Goal: Task Accomplishment & Management: Complete application form

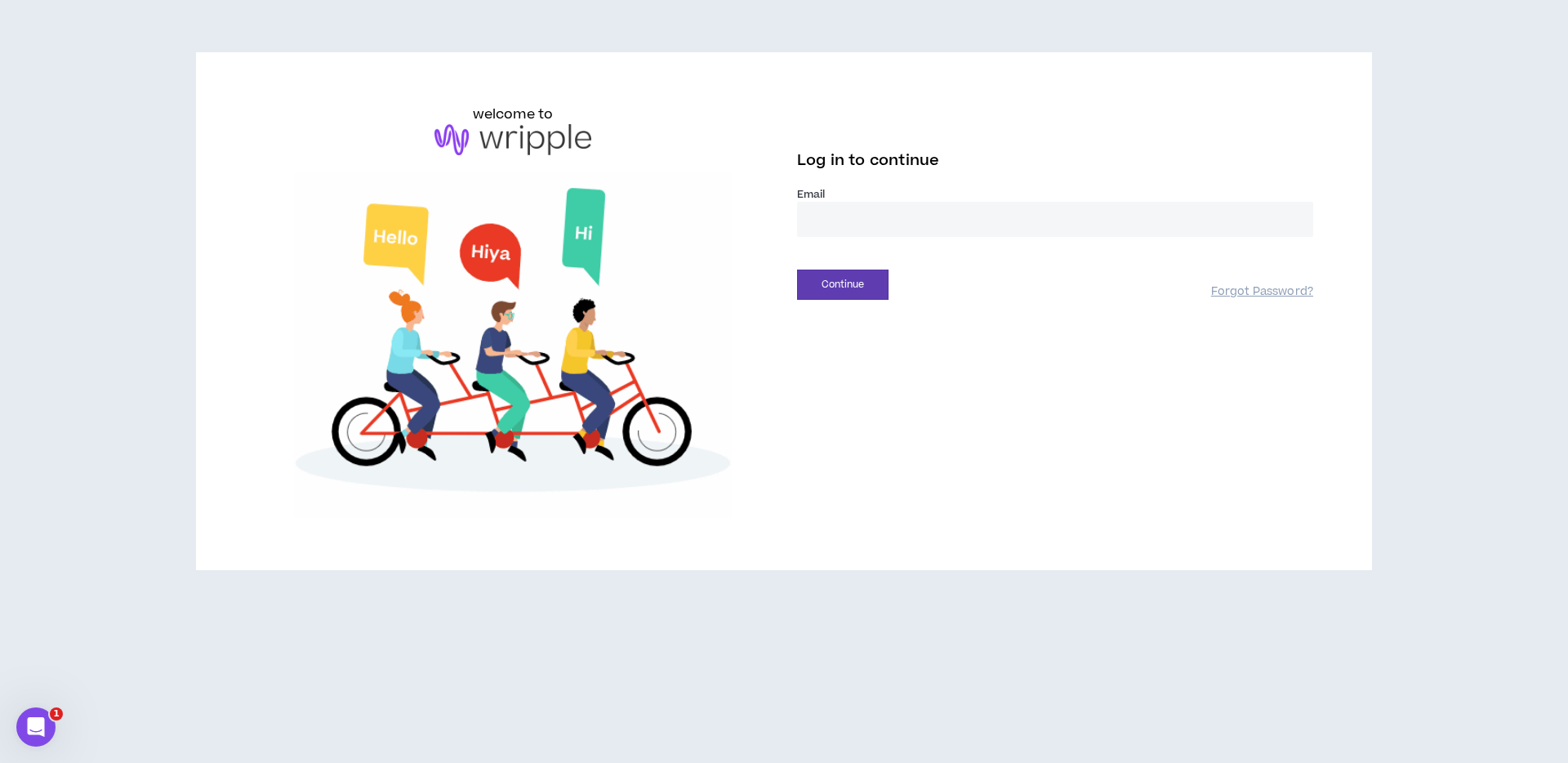
click at [832, 187] on label "Email *" at bounding box center [1055, 195] width 516 height 15
click at [825, 209] on input "email" at bounding box center [1055, 219] width 516 height 35
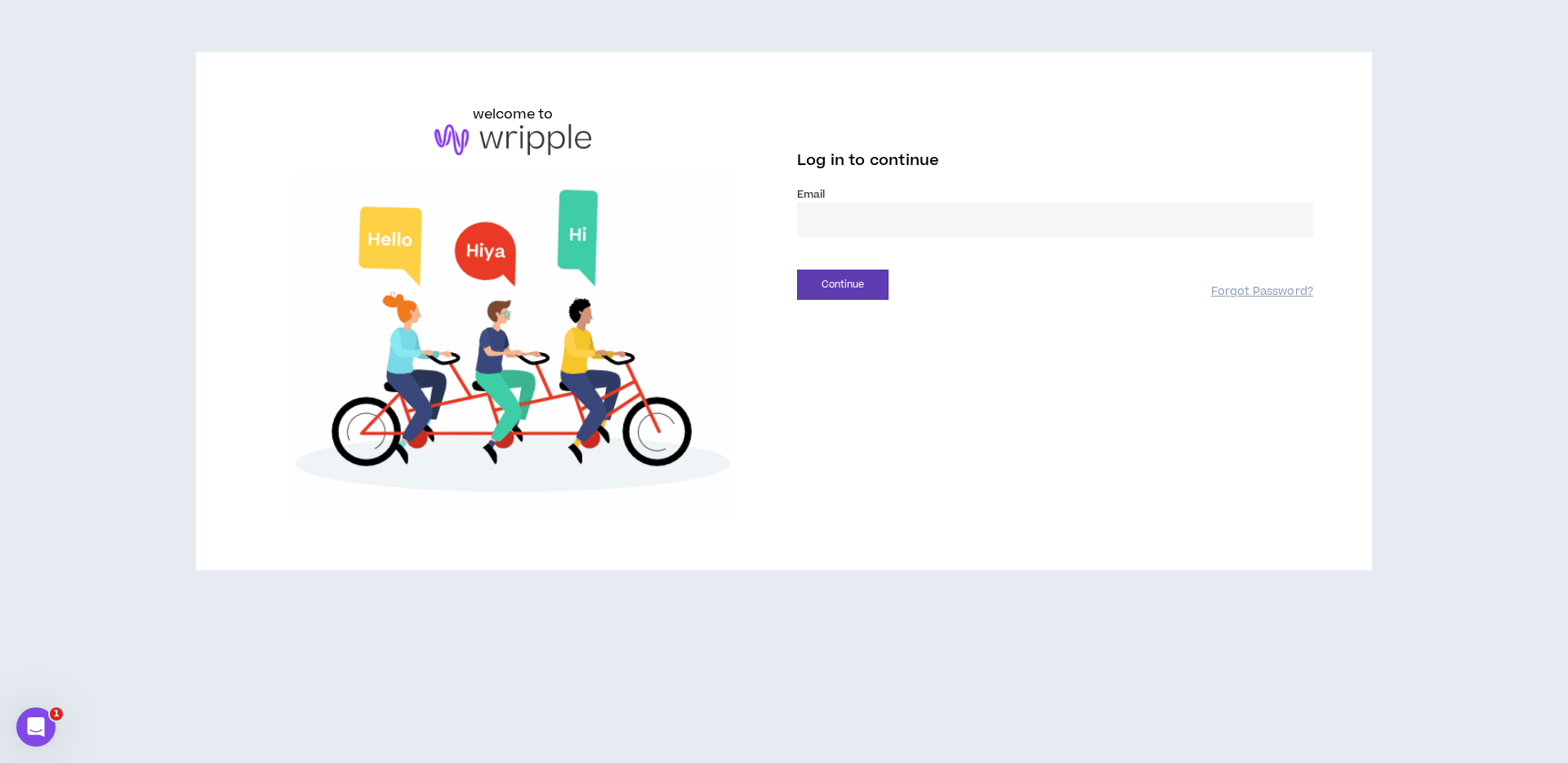
click at [0, 763] on com-1password-button at bounding box center [0, 763] width 0 height 0
type input "**********"
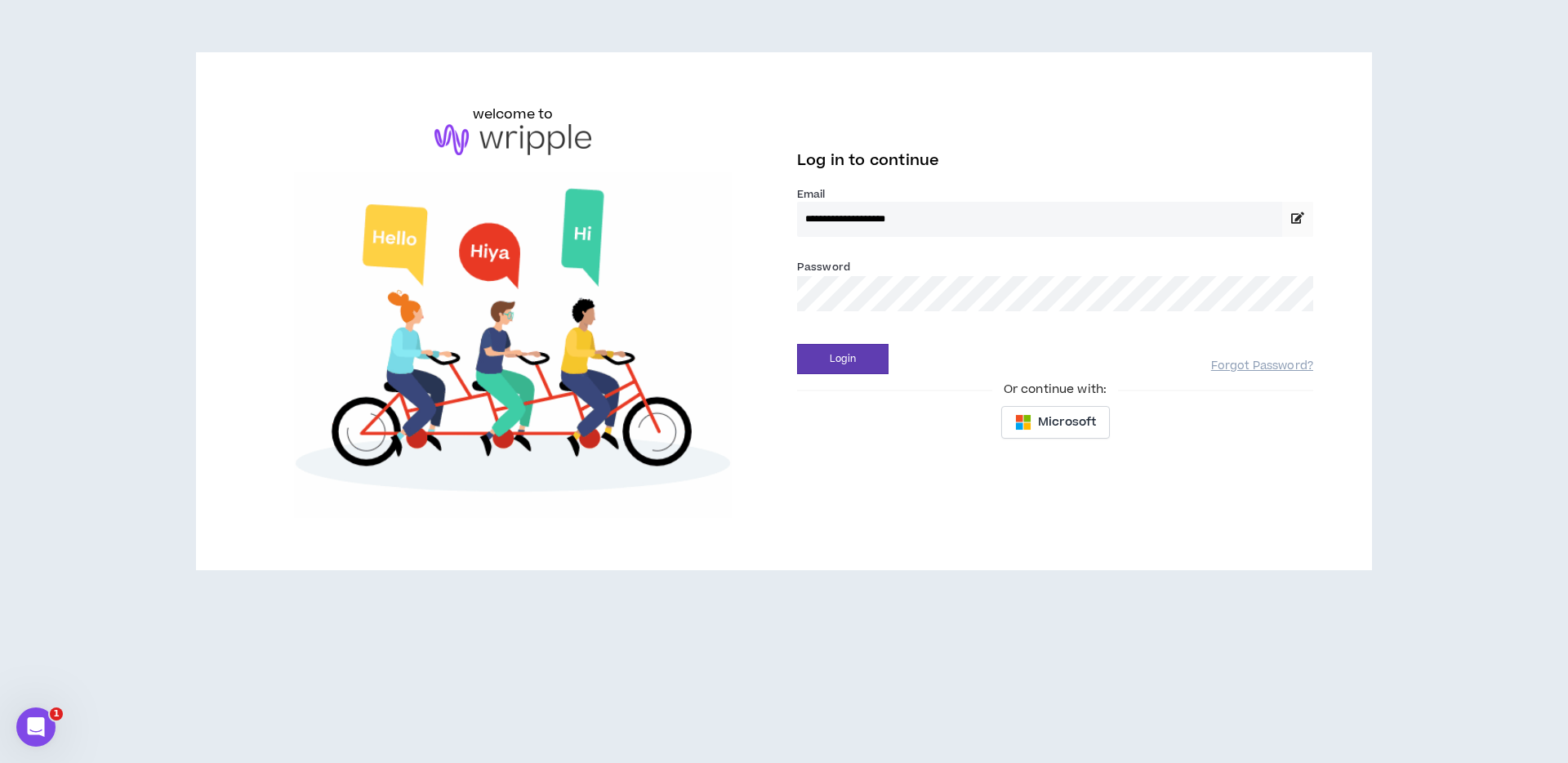
drag, startPoint x: 1013, startPoint y: 347, endPoint x: 1024, endPoint y: 344, distance: 11.4
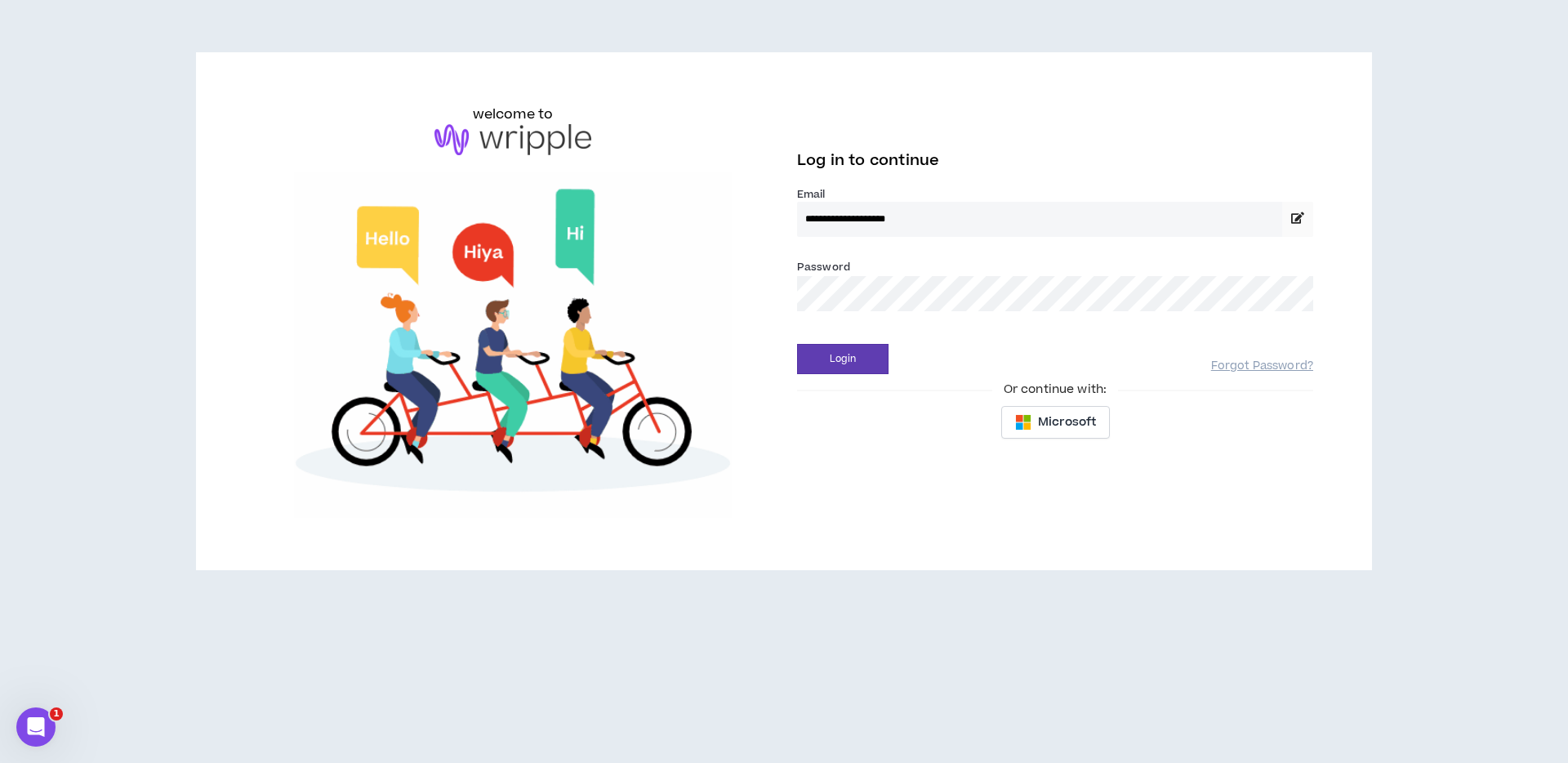
click at [1015, 346] on div "Login" at bounding box center [1004, 359] width 414 height 30
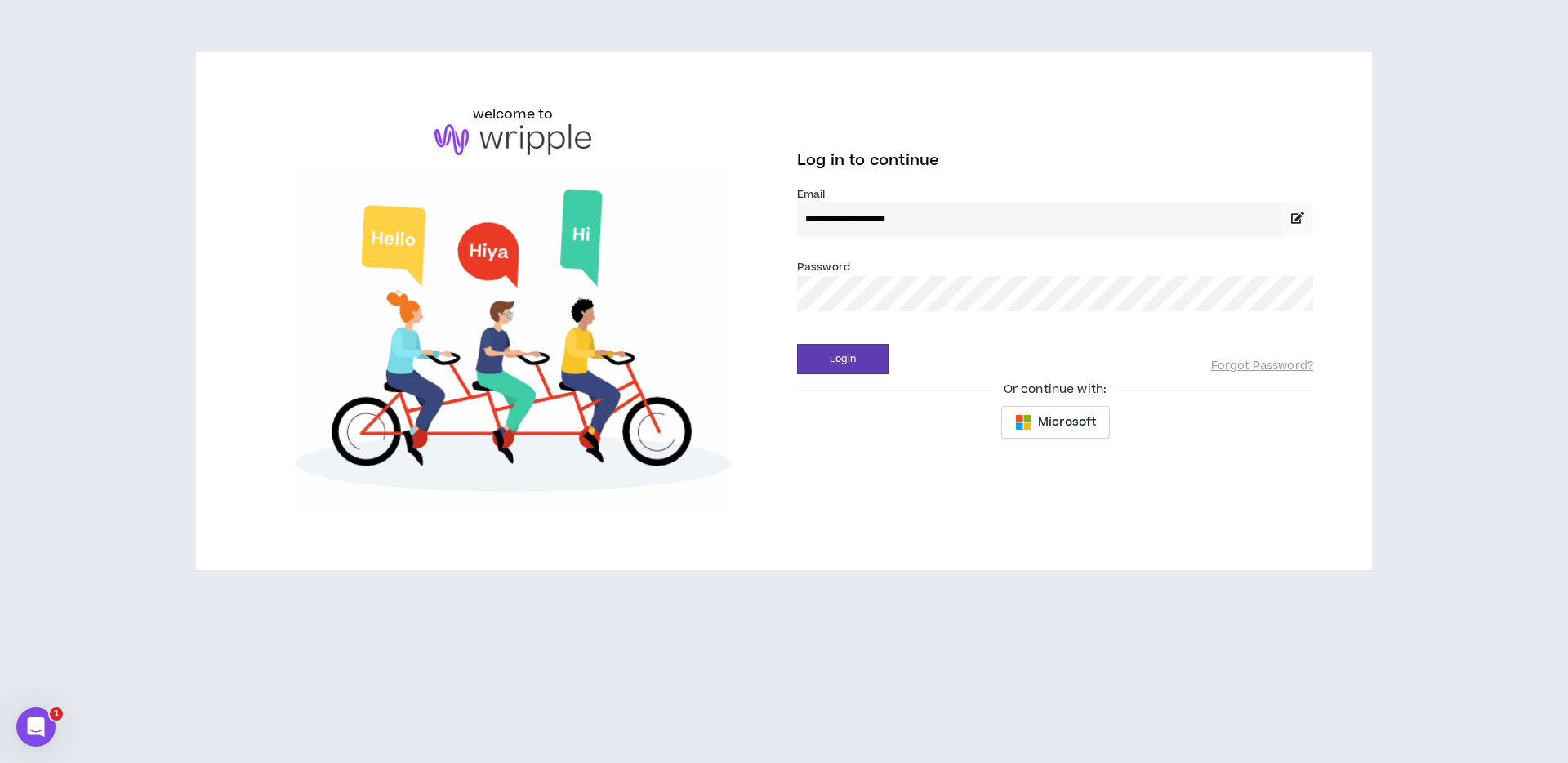
click at [1050, 340] on div "Login Forgot Password?" at bounding box center [1055, 354] width 516 height 42
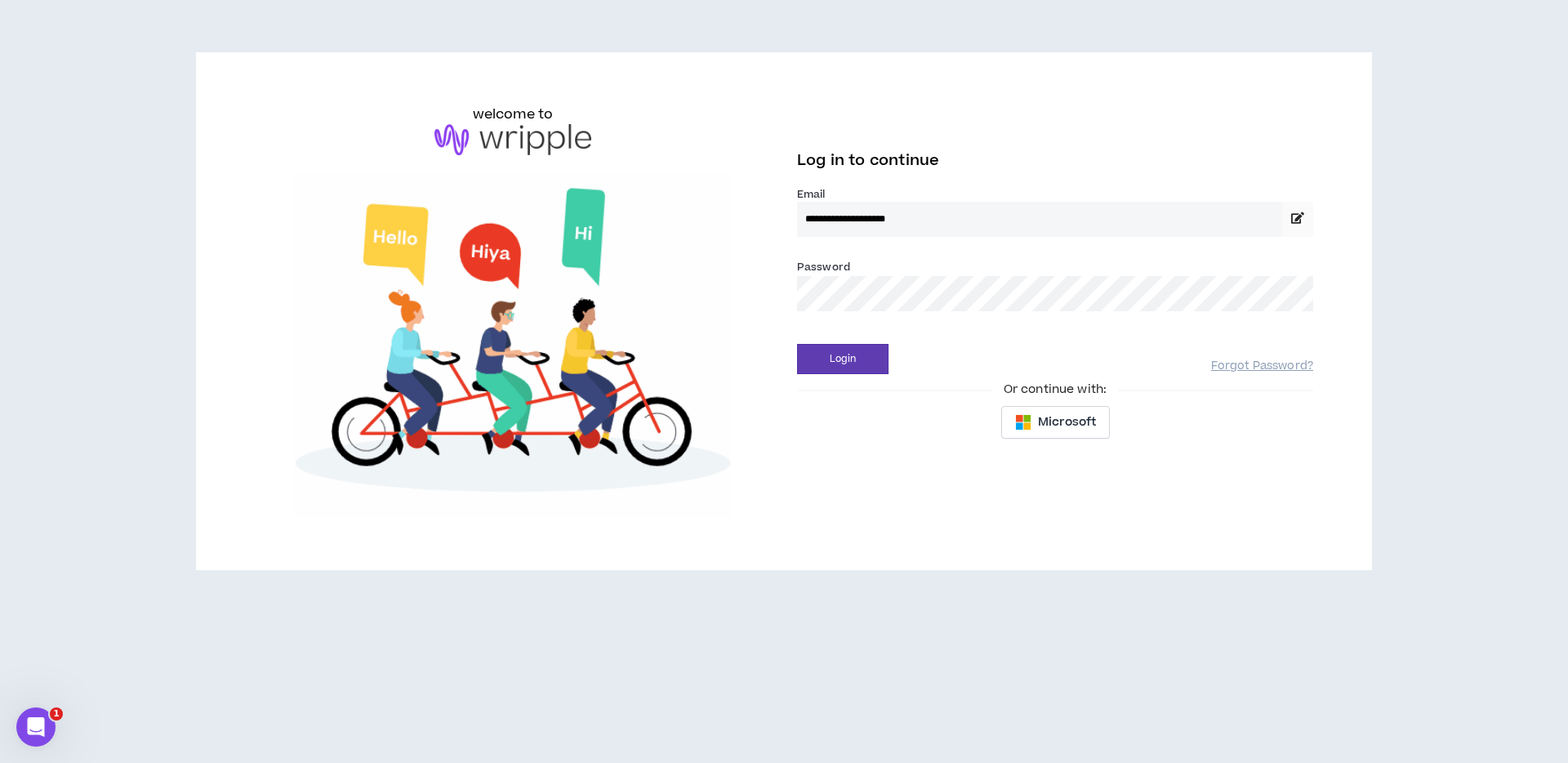
click at [1047, 341] on div "Login Forgot Password?" at bounding box center [1055, 354] width 516 height 42
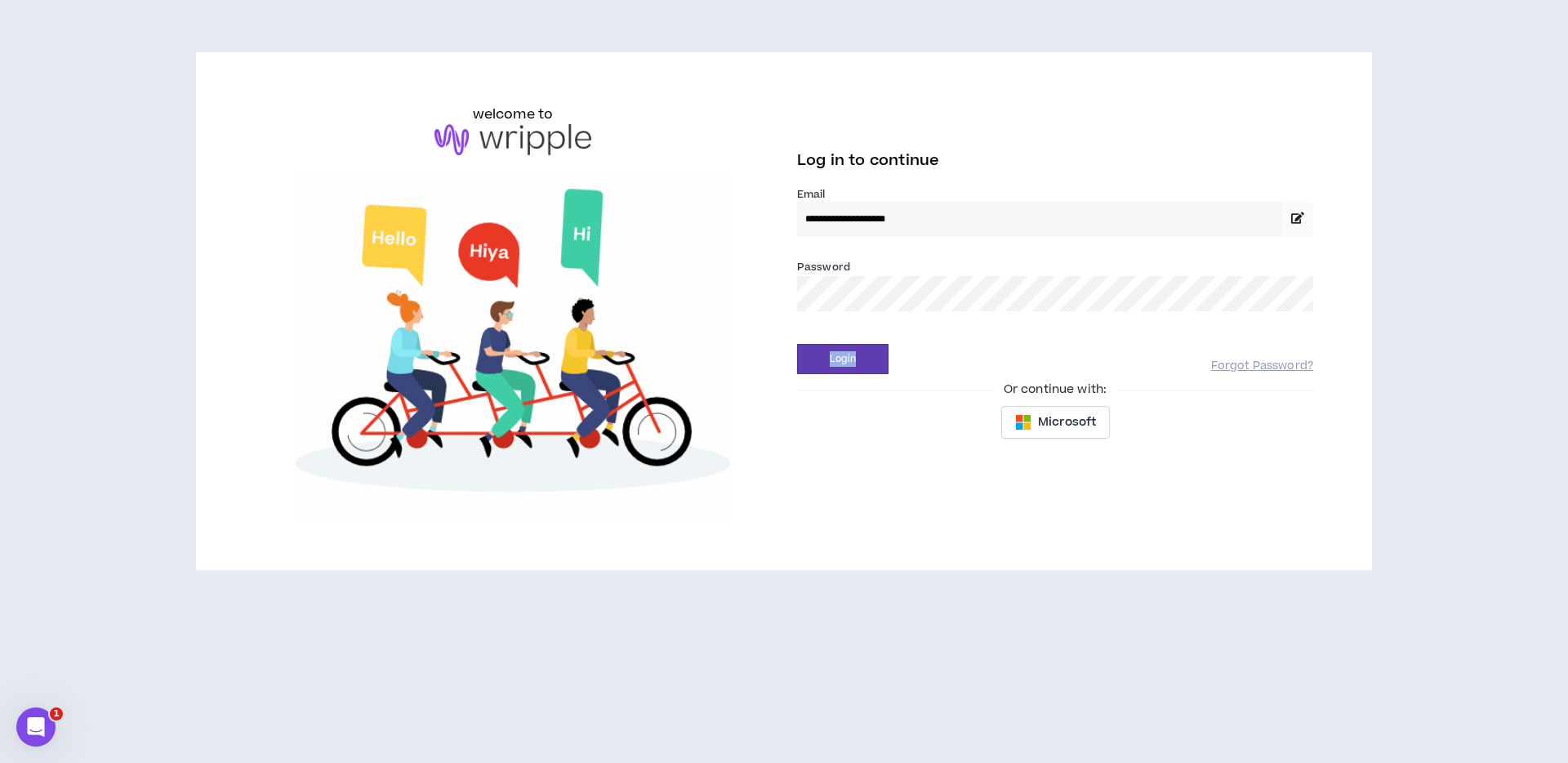
click at [1047, 341] on div "Login Forgot Password?" at bounding box center [1055, 354] width 516 height 42
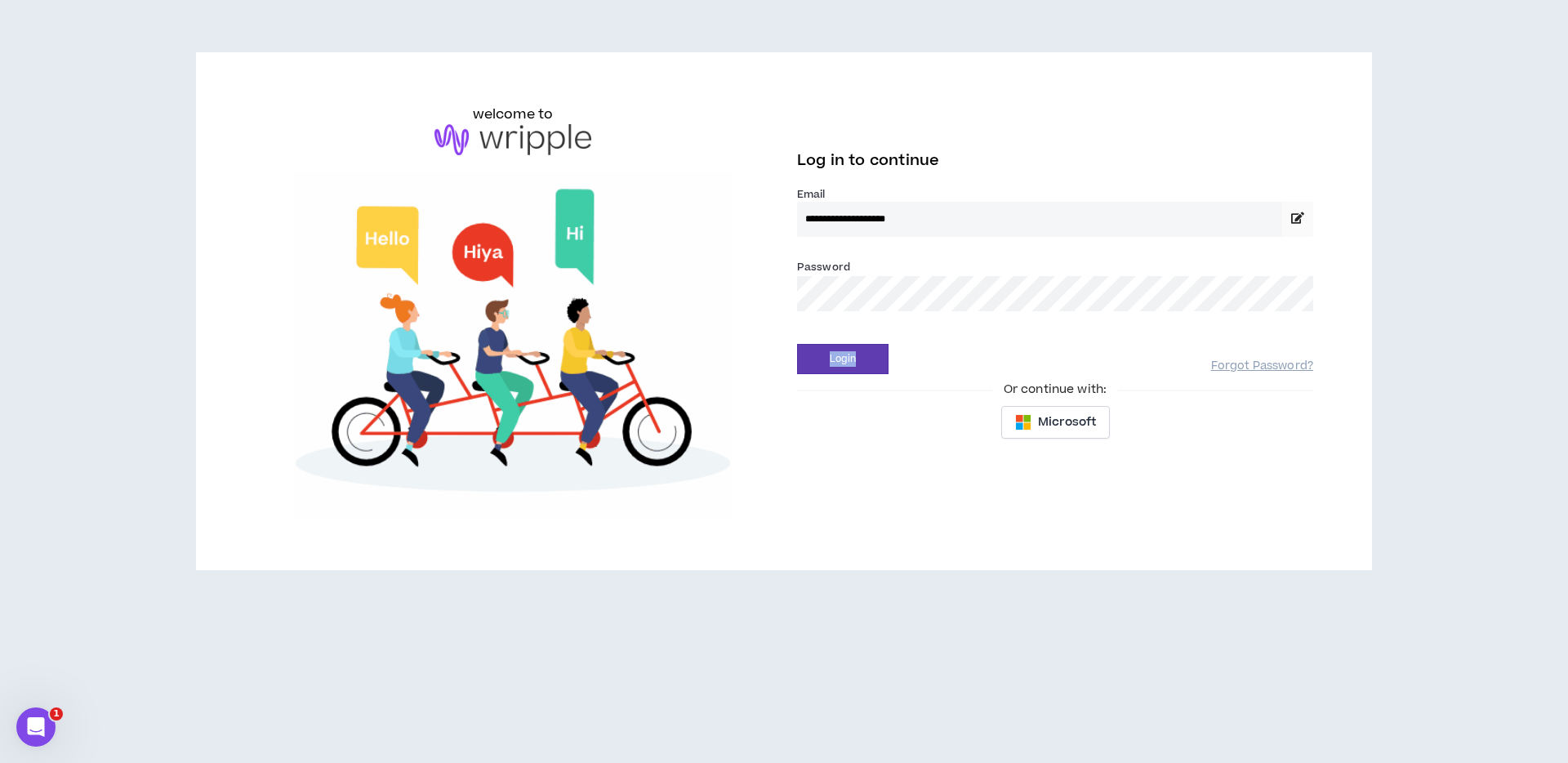
click at [1047, 341] on div "Login Forgot Password?" at bounding box center [1055, 354] width 516 height 42
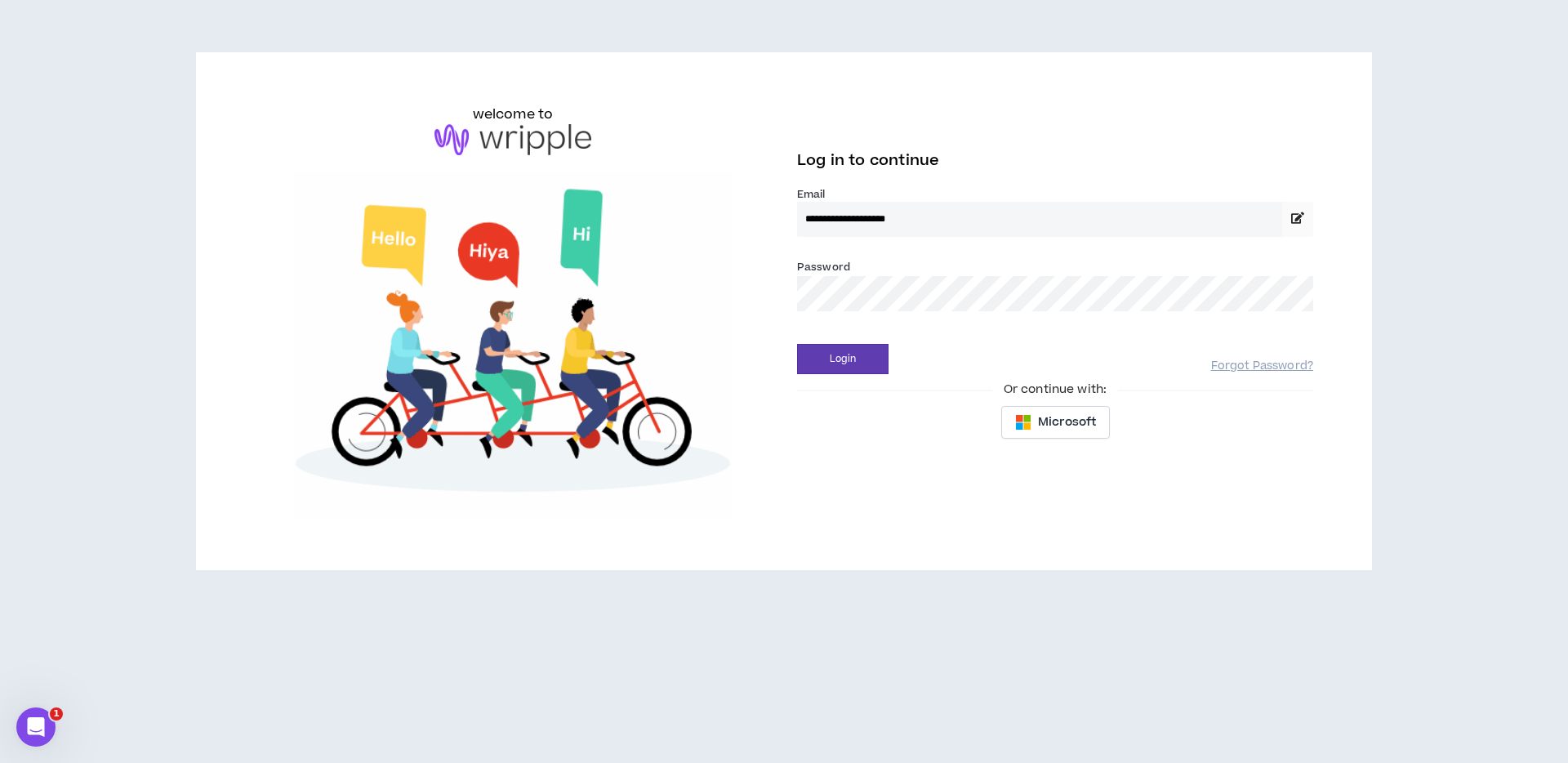
click at [1047, 341] on div "Login Forgot Password?" at bounding box center [1055, 354] width 516 height 42
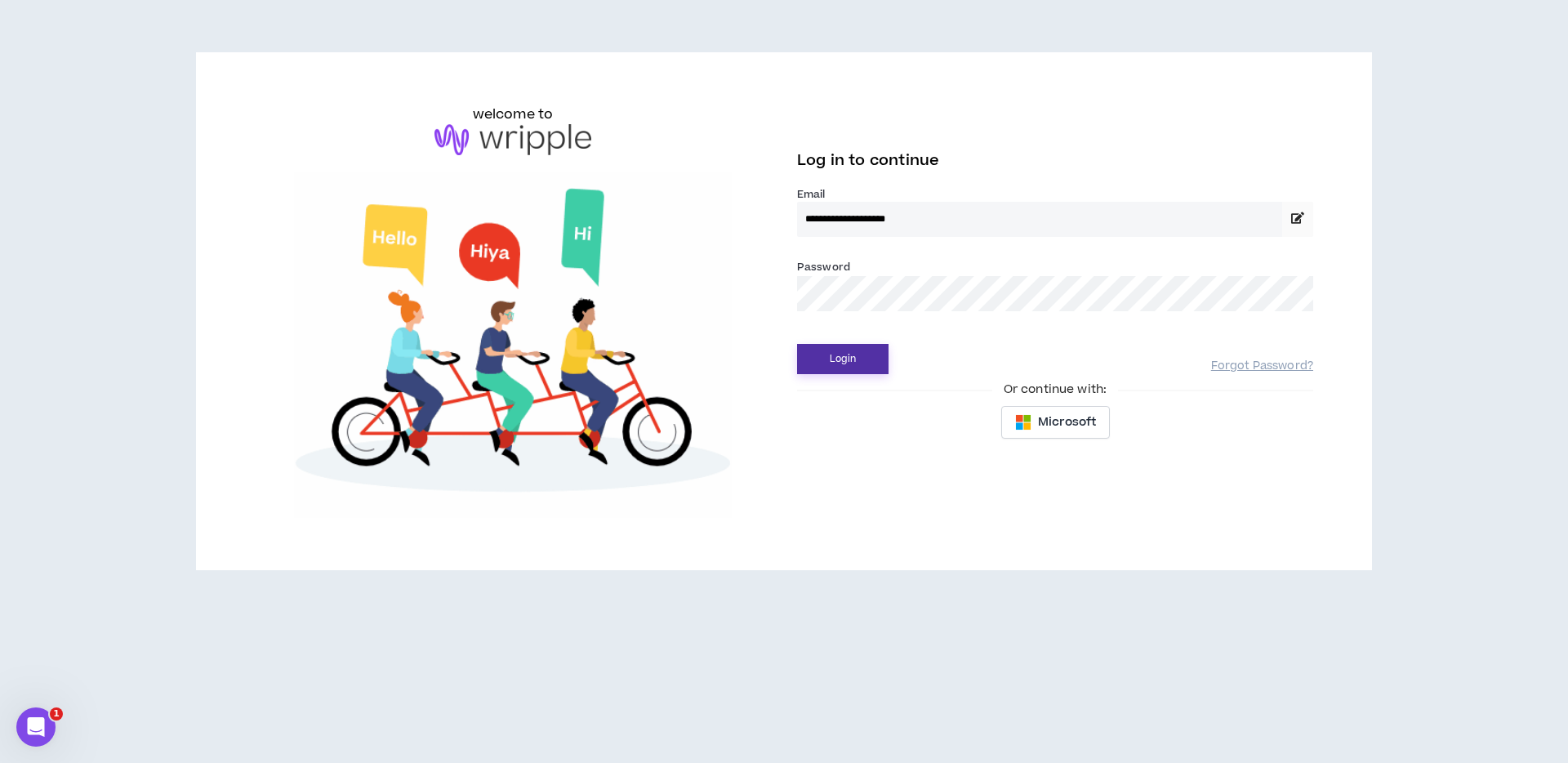
click at [847, 357] on button "Login" at bounding box center [843, 359] width 91 height 30
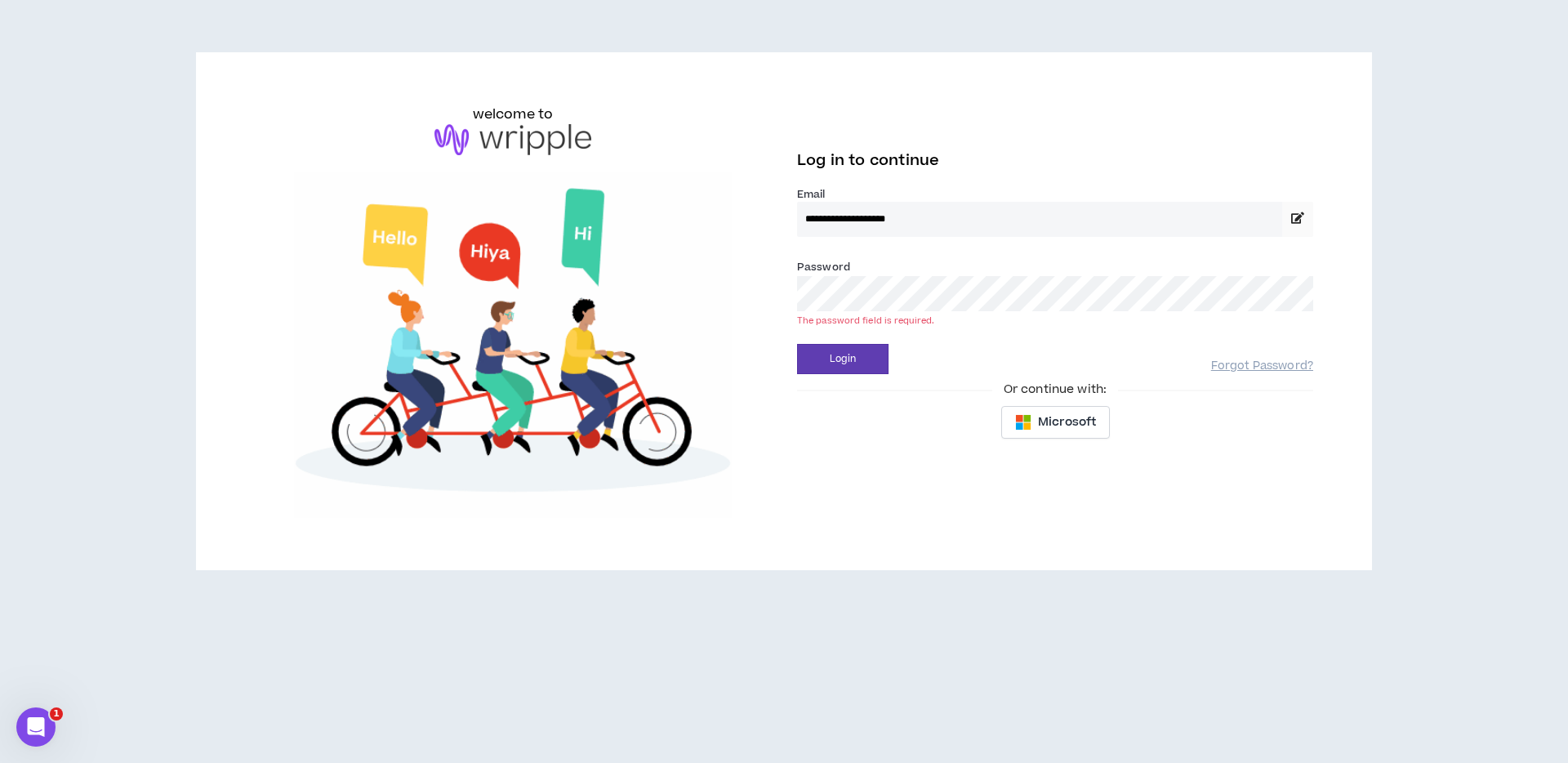
click at [868, 271] on div "Password * The password field is required." at bounding box center [1055, 285] width 516 height 53
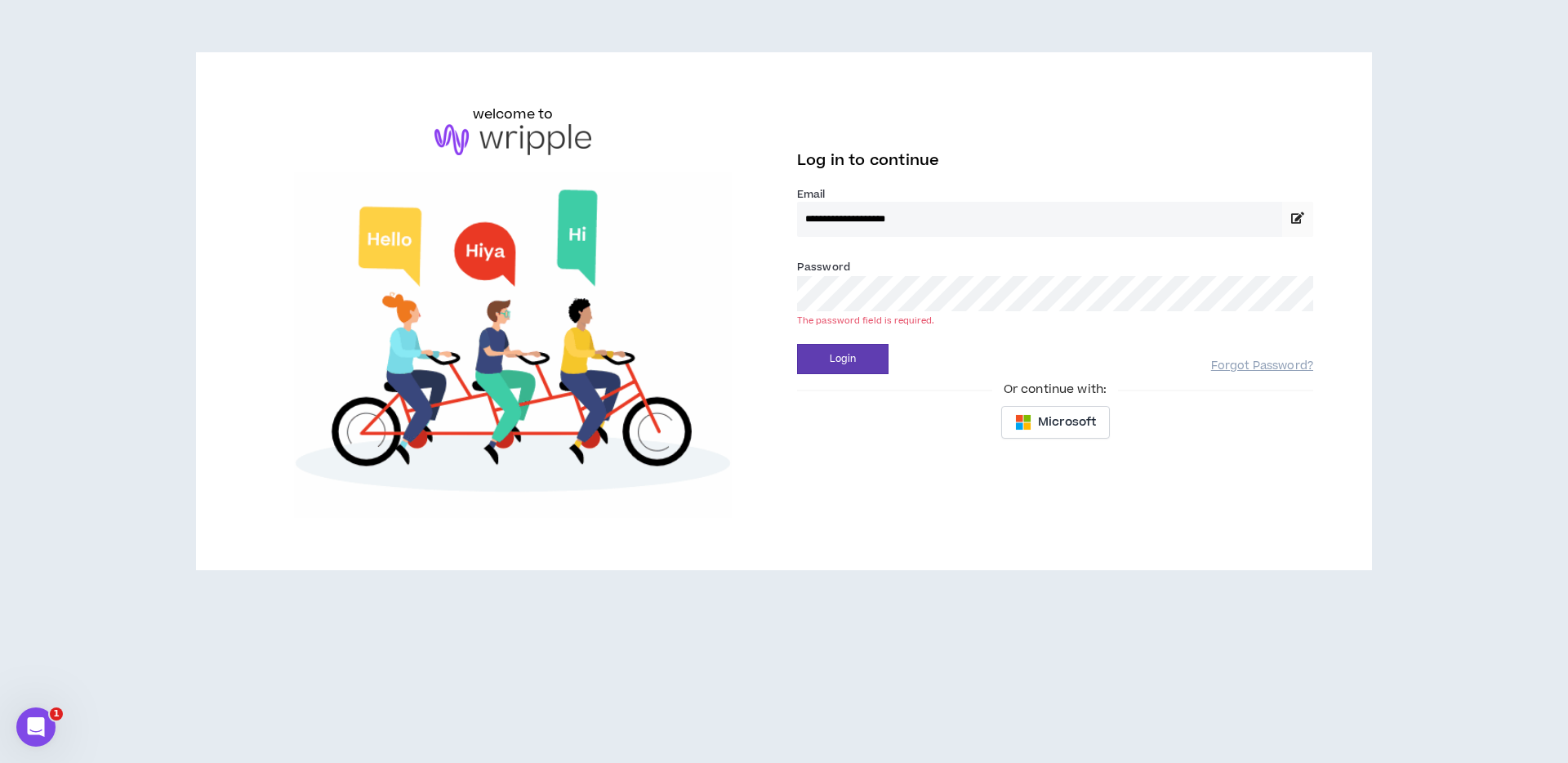
click at [1289, 291] on body "**********" at bounding box center [784, 381] width 1568 height 763
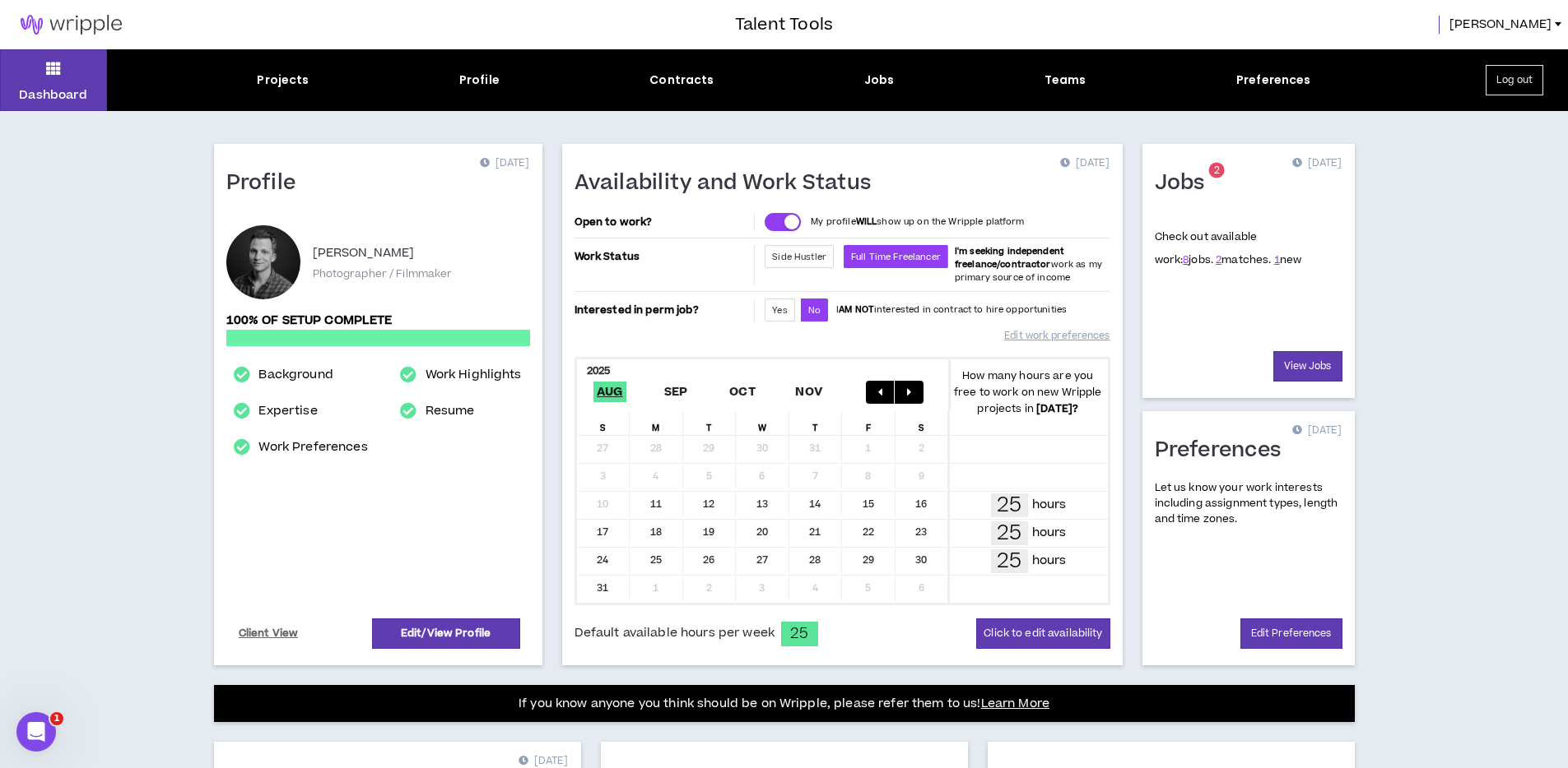
click at [1193, 176] on h1 "Jobs" at bounding box center [1186, 183] width 63 height 27
click at [1310, 358] on link "View Jobs" at bounding box center [1308, 366] width 69 height 30
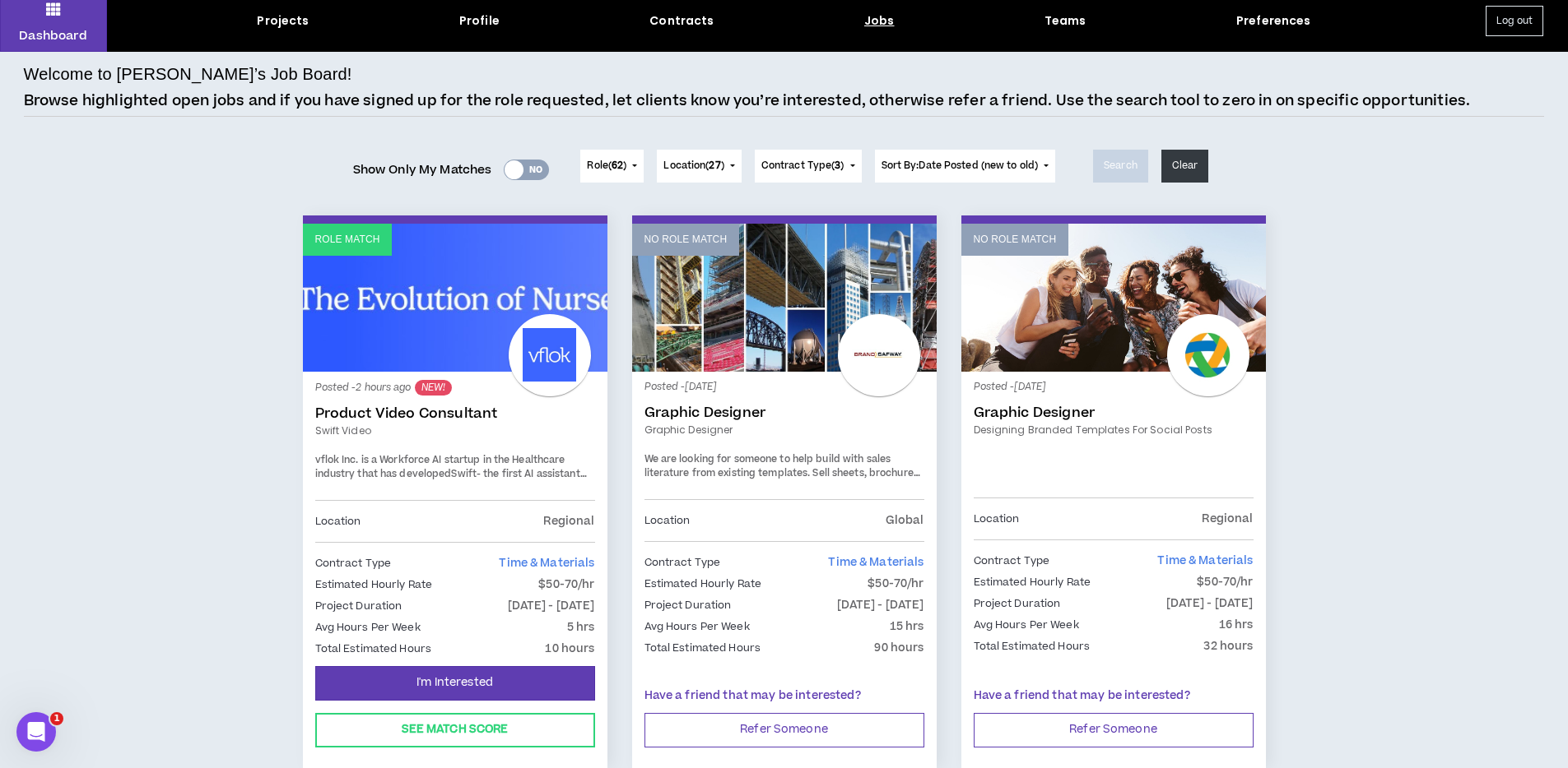
scroll to position [81, 0]
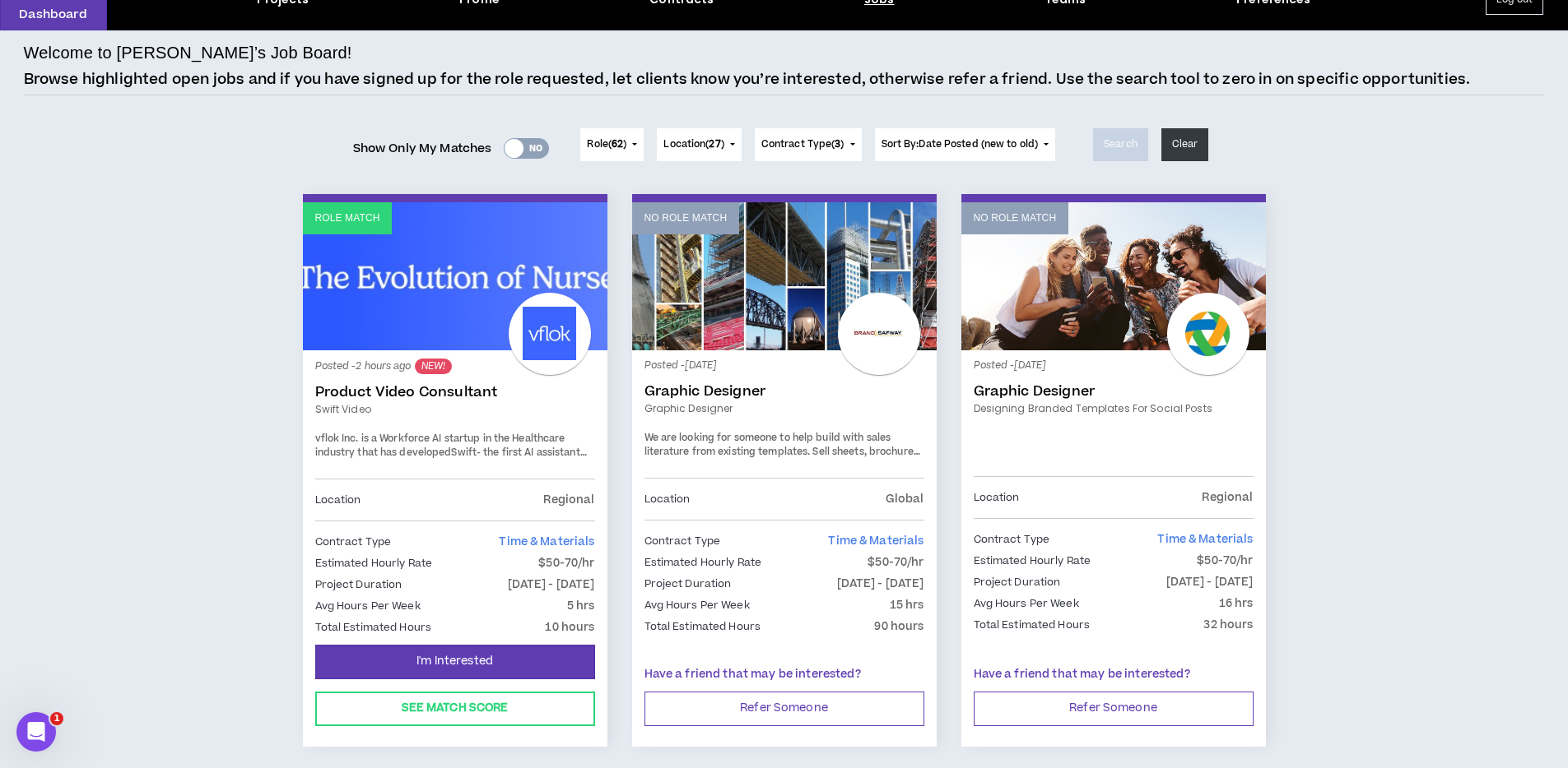
click at [460, 370] on p "Posted - 2 hours ago NEW!" at bounding box center [455, 366] width 280 height 16
click at [432, 461] on div "Posted - 2 hours ago NEW! Product Video Consultant Swift video vflok Inc. is a …" at bounding box center [455, 420] width 280 height 116
click at [559, 456] on span "- the first AI assistant (copilot) that gives hospital nurses & care teams more…" at bounding box center [454, 533] width 276 height 174
click at [563, 452] on span "- the first AI assistant (copilot) that gives hospital nurses & care teams more…" at bounding box center [454, 533] width 276 height 174
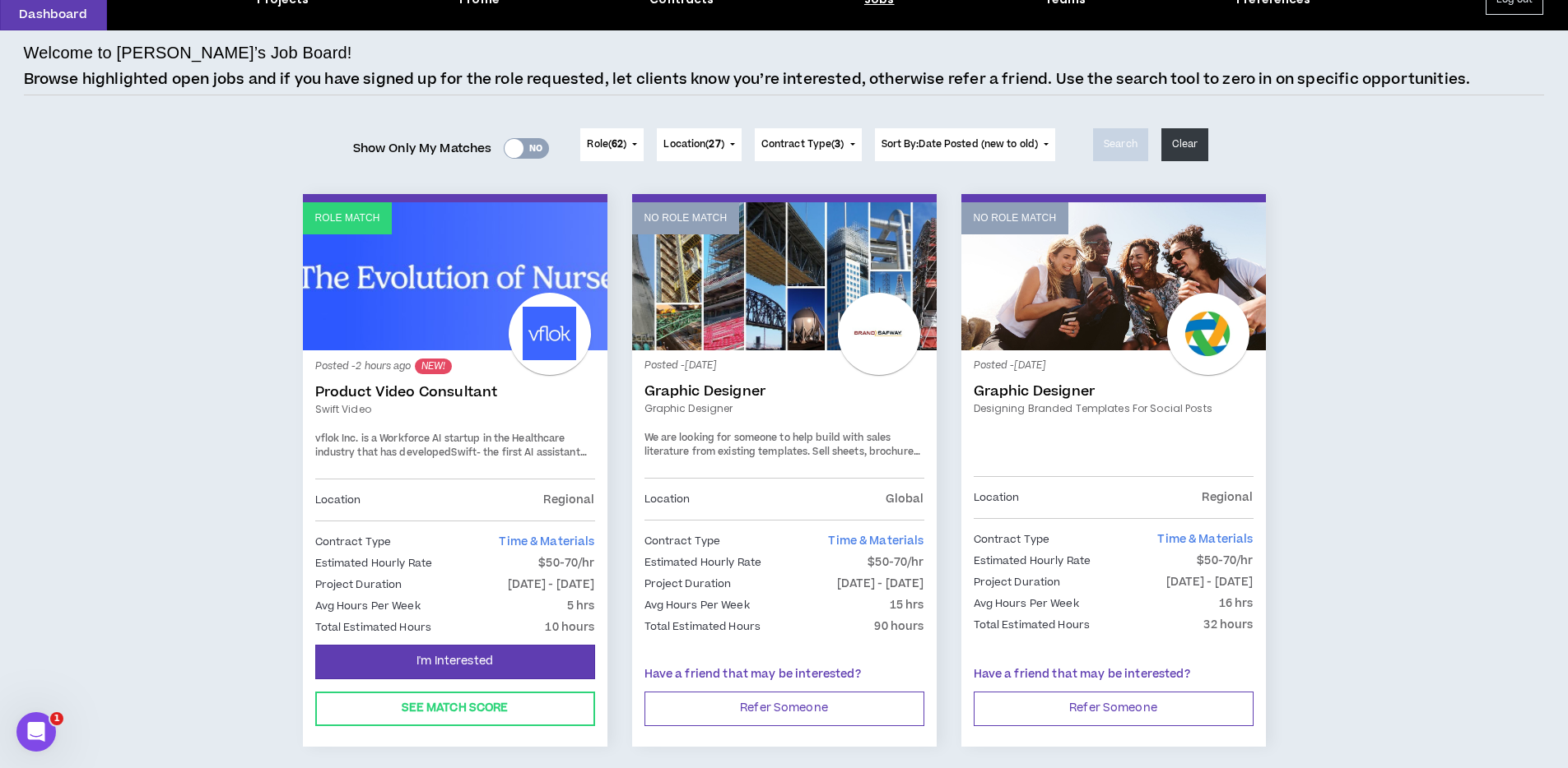
click at [508, 449] on span "- the first AI assistant (copilot) that gives hospital nurses & care teams more…" at bounding box center [454, 533] width 276 height 174
click at [502, 338] on link "Role Match" at bounding box center [455, 276] width 305 height 148
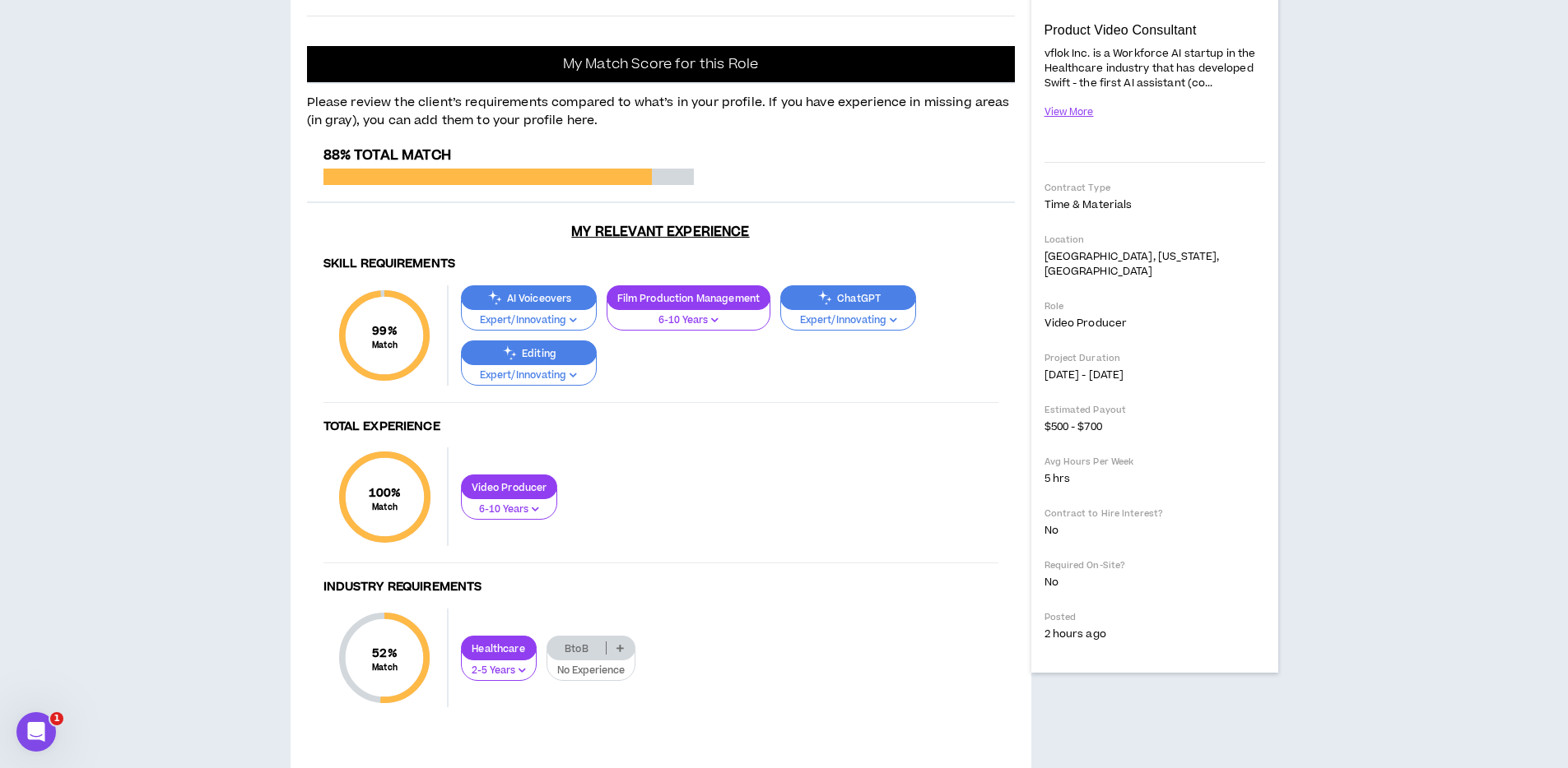
scroll to position [303, 0]
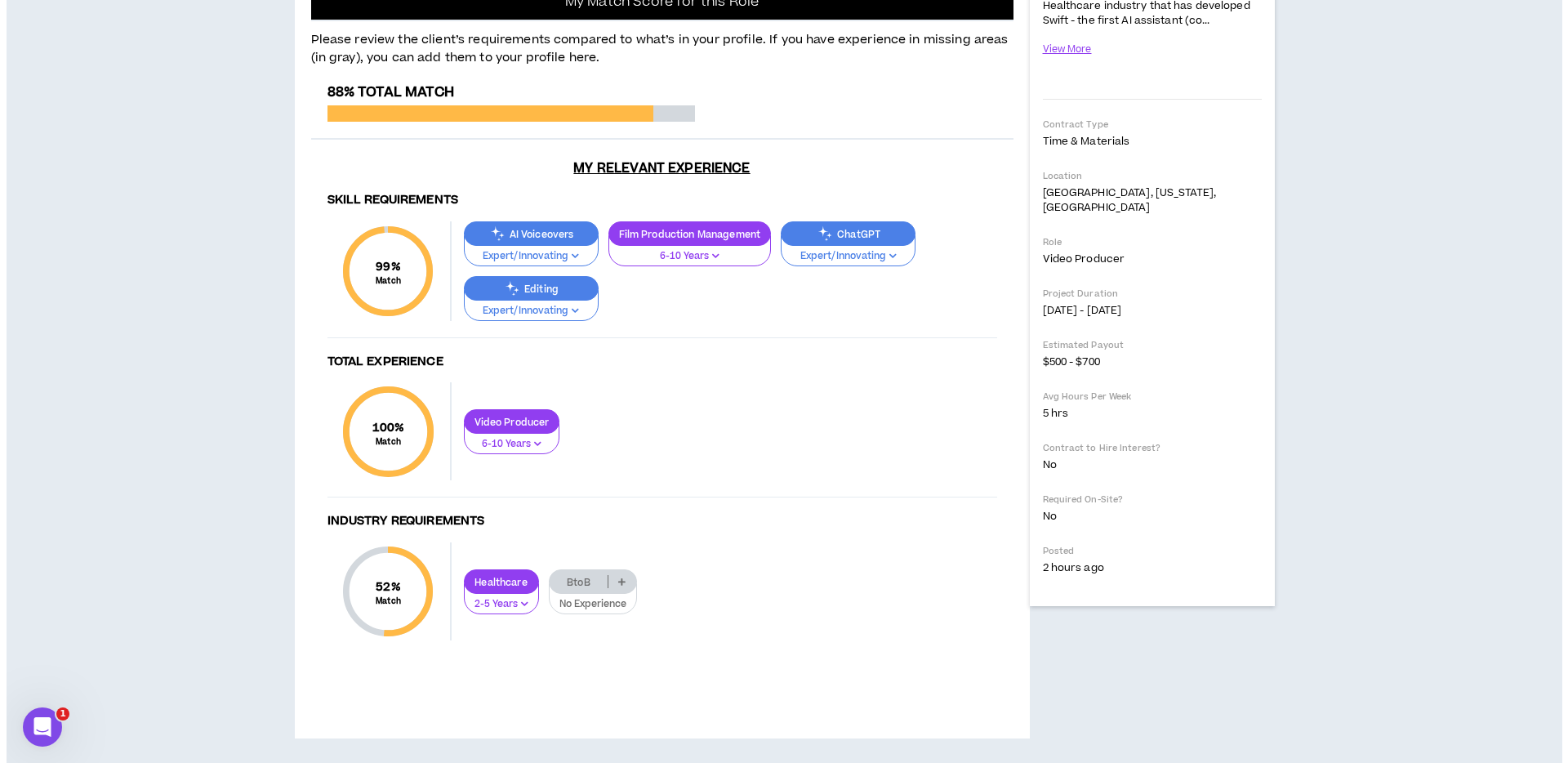
scroll to position [0, 0]
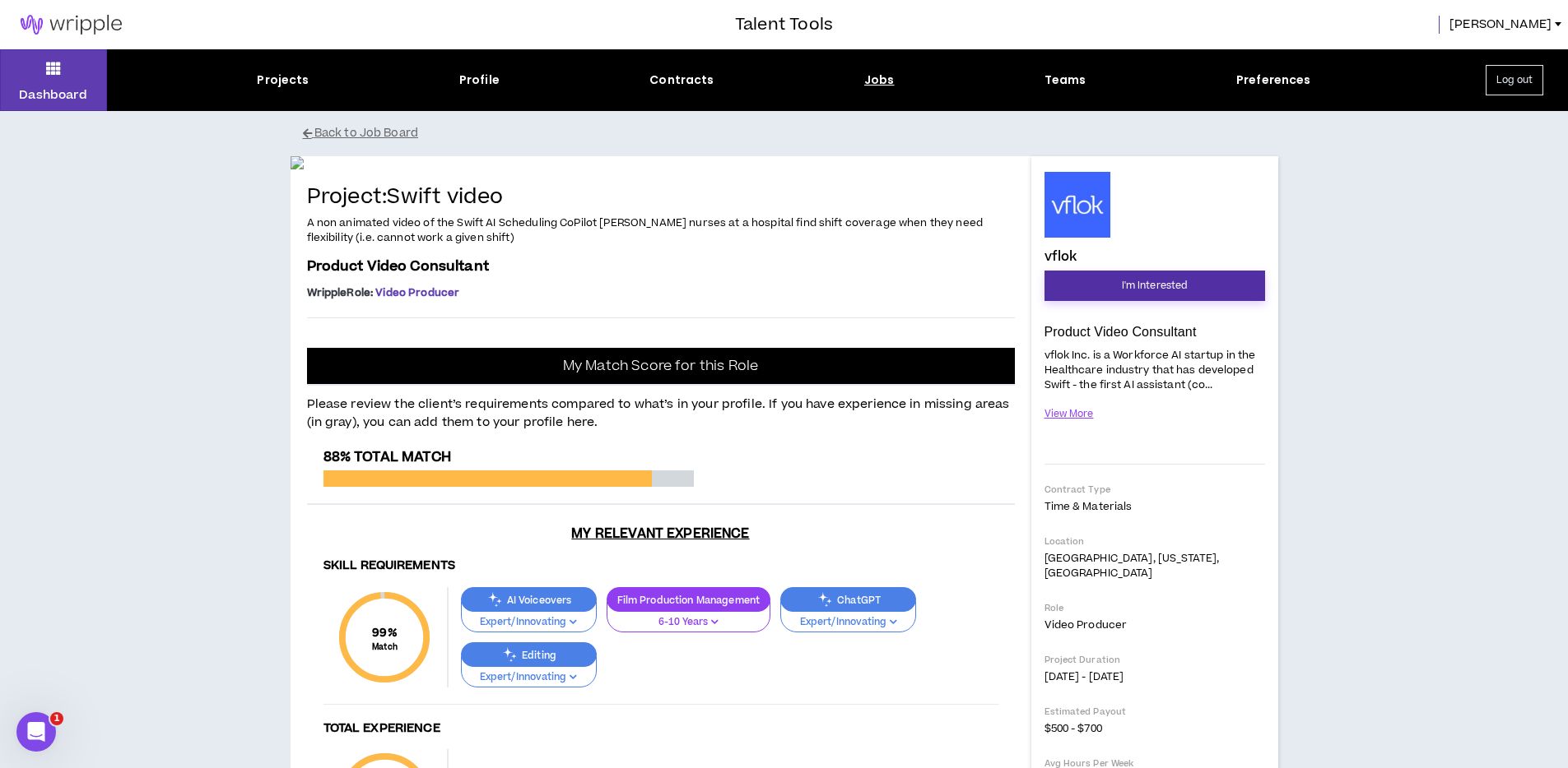
click at [1165, 280] on span "I'm Interested" at bounding box center [1155, 285] width 66 height 16
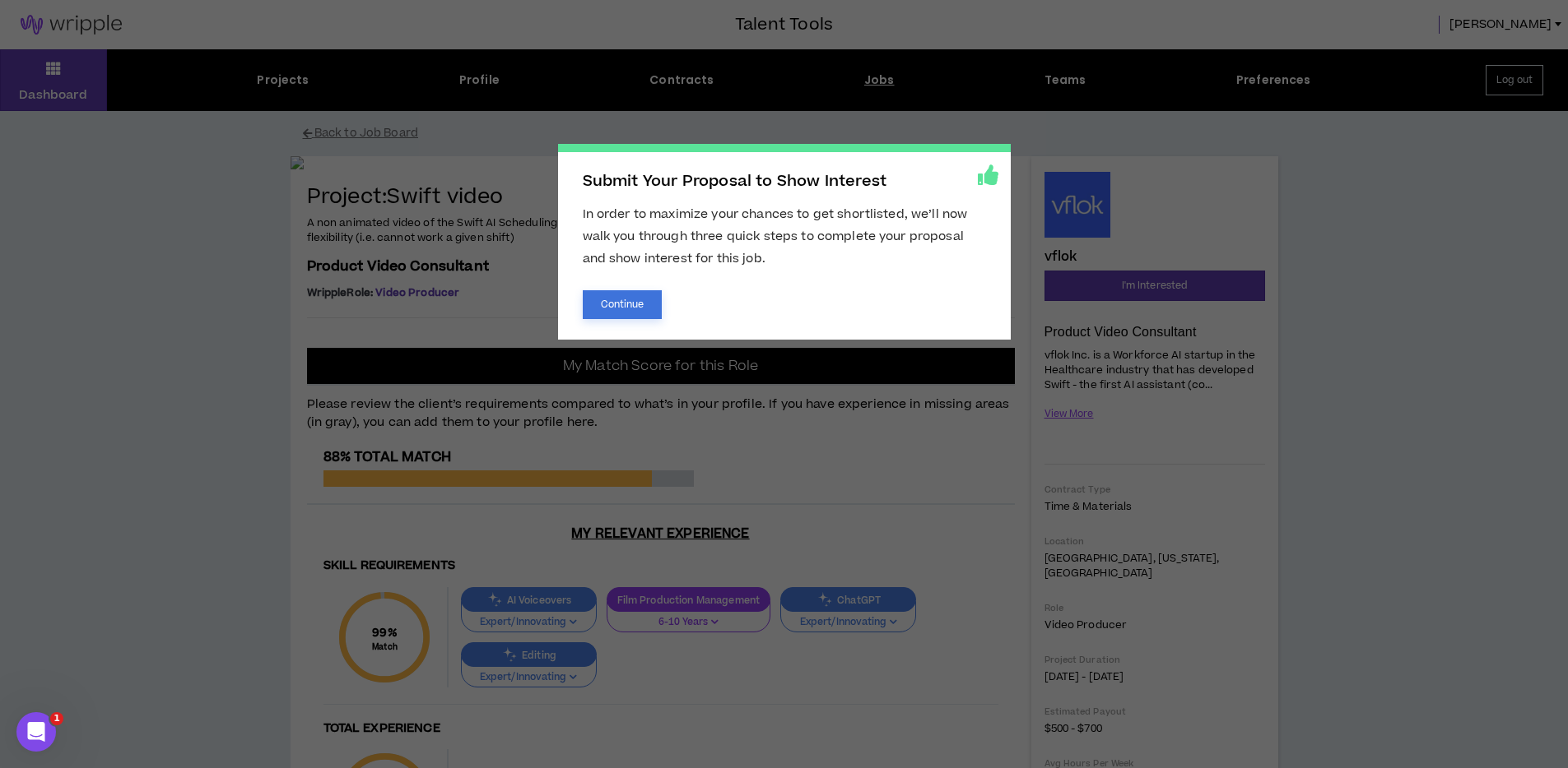
click at [613, 300] on button "Continue" at bounding box center [622, 304] width 80 height 29
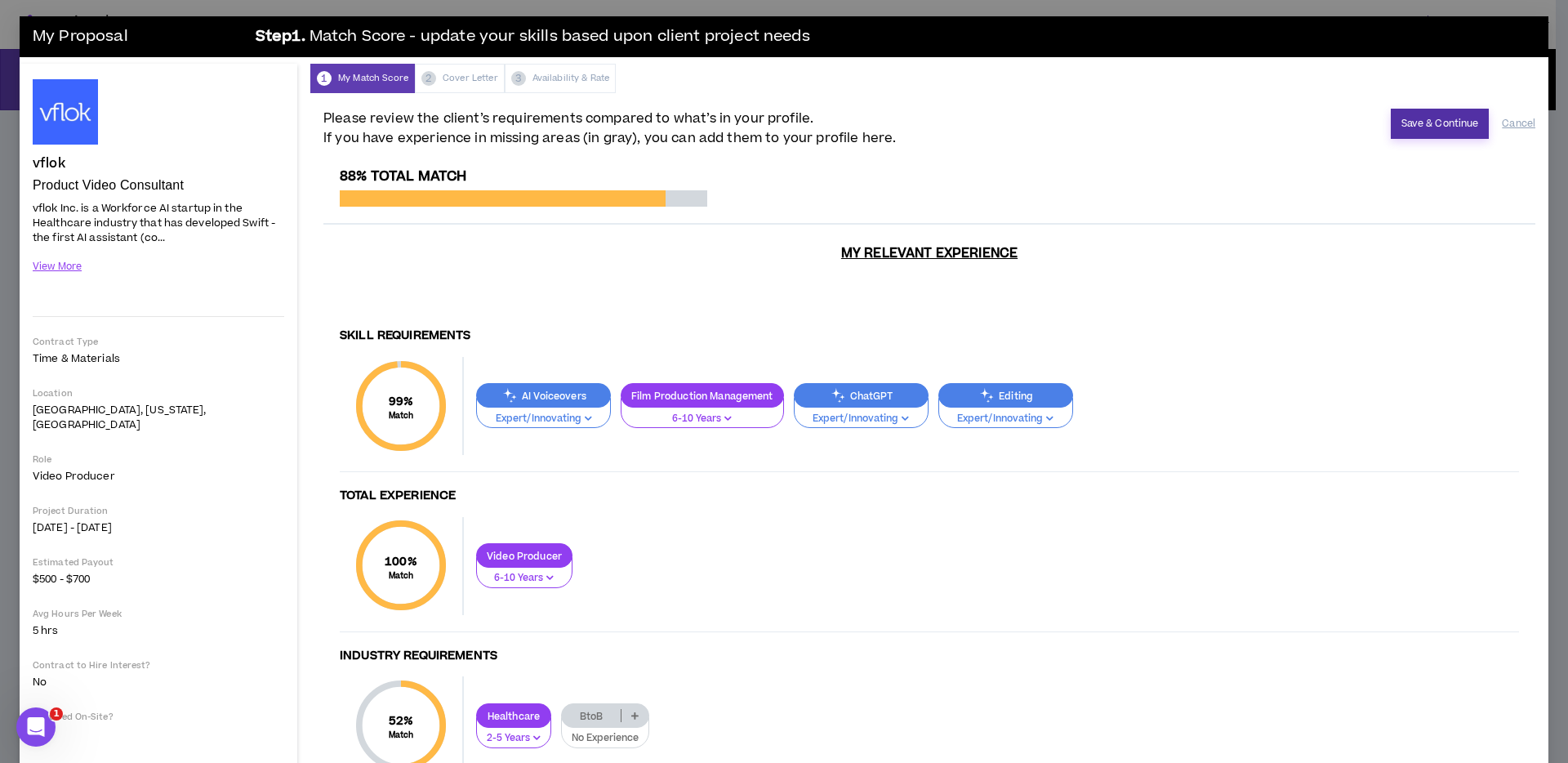
click at [1437, 119] on button "Save & Continue" at bounding box center [1440, 123] width 99 height 30
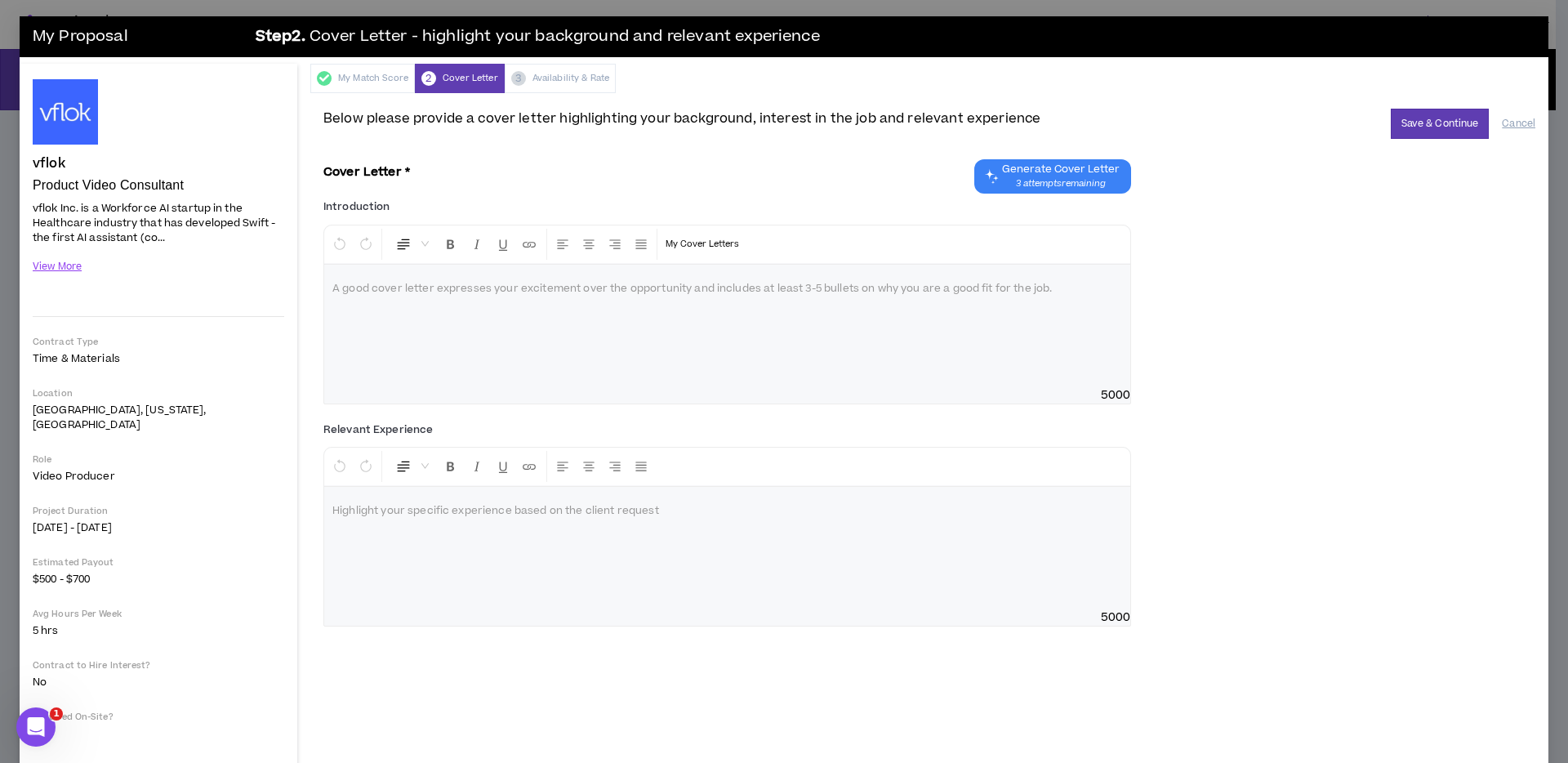
click at [576, 340] on div at bounding box center [727, 326] width 806 height 122
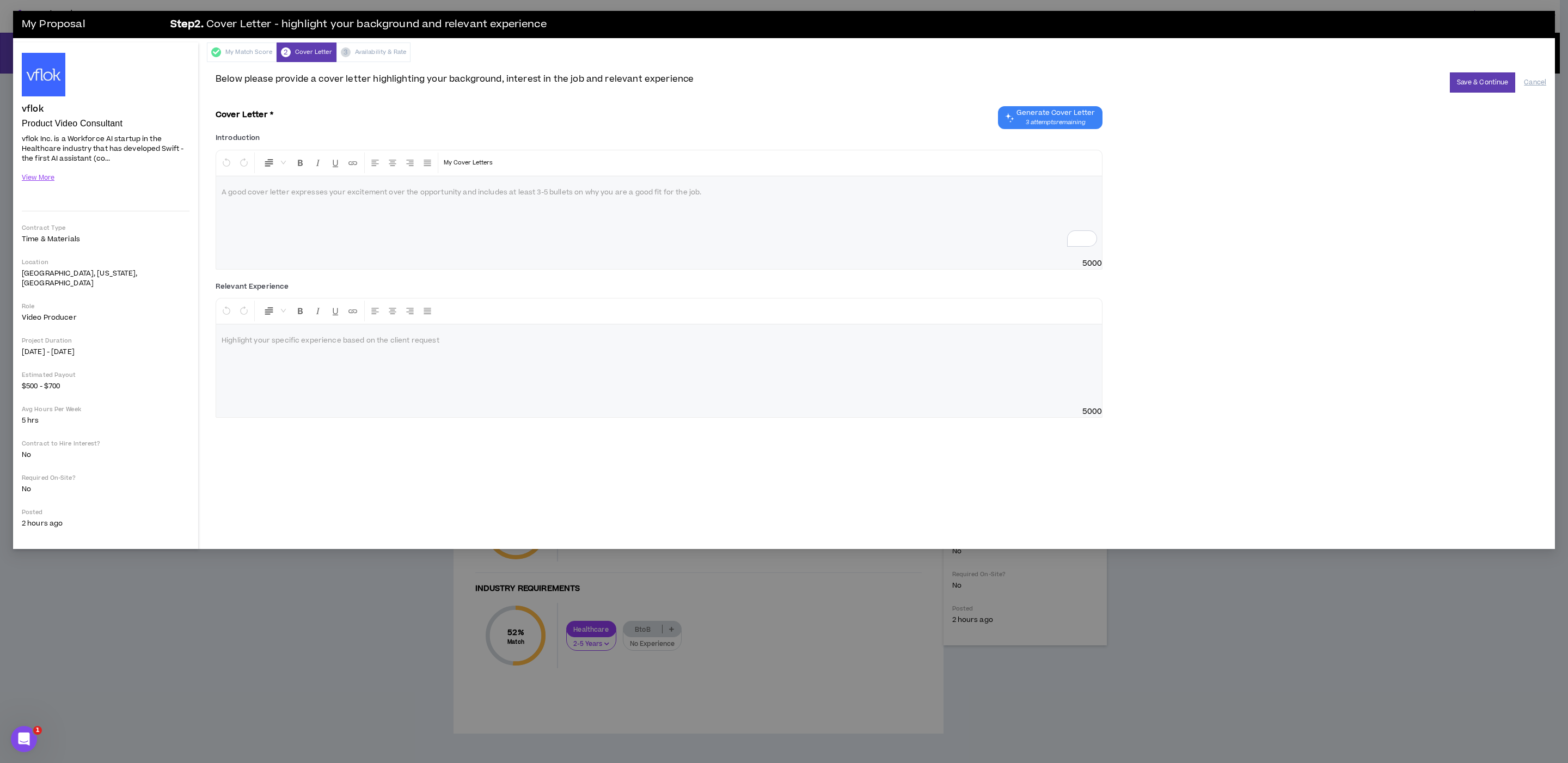
click at [621, 401] on div at bounding box center [659, 365] width 886 height 82
click at [415, 248] on div "To enrich screen reader interactions, please activate Accessibility in Grammarl…" at bounding box center [659, 217] width 886 height 82
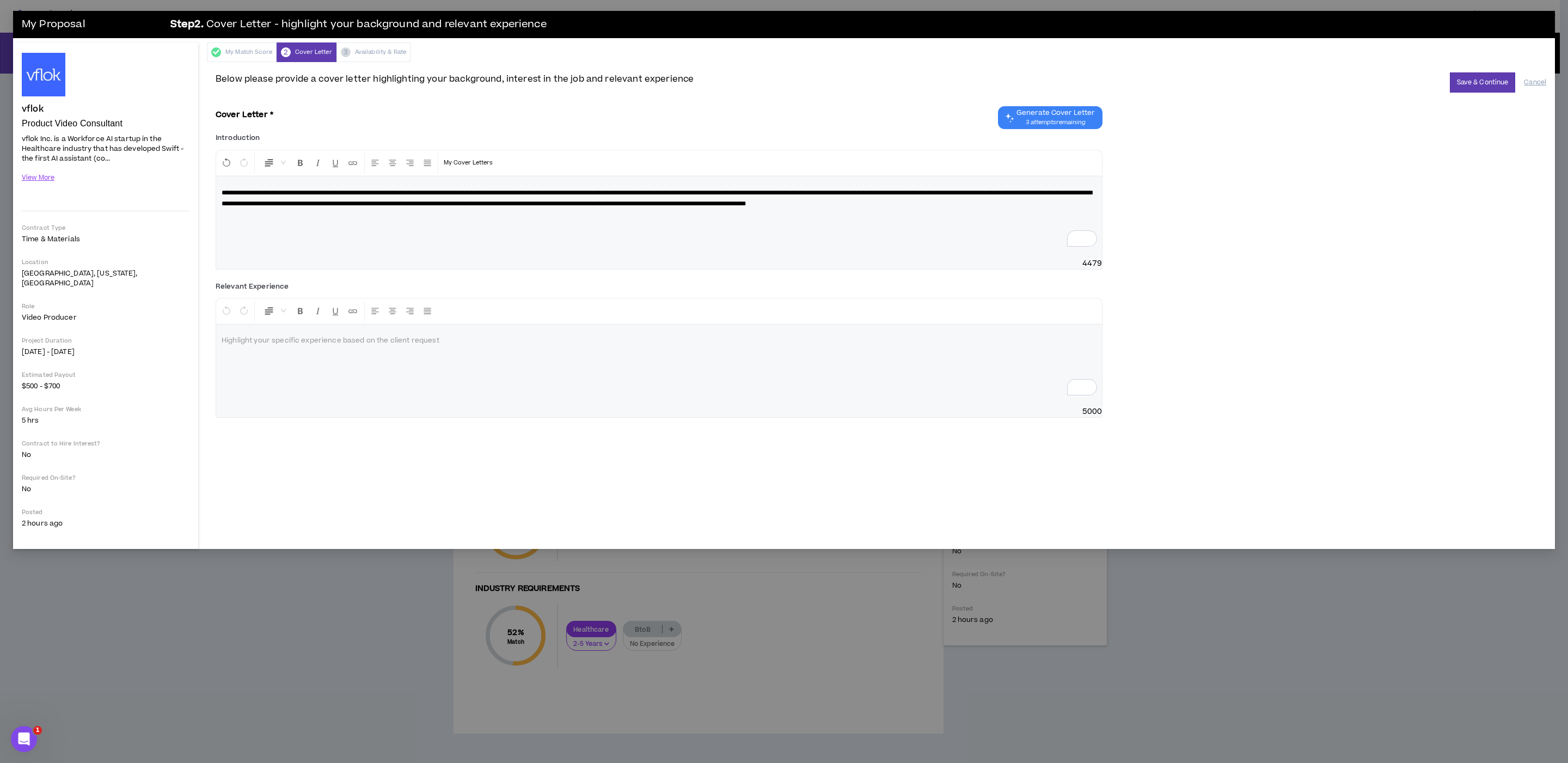
click at [516, 402] on div "To enrich screen reader interactions, please activate Accessibility in Grammarl…" at bounding box center [659, 365] width 886 height 82
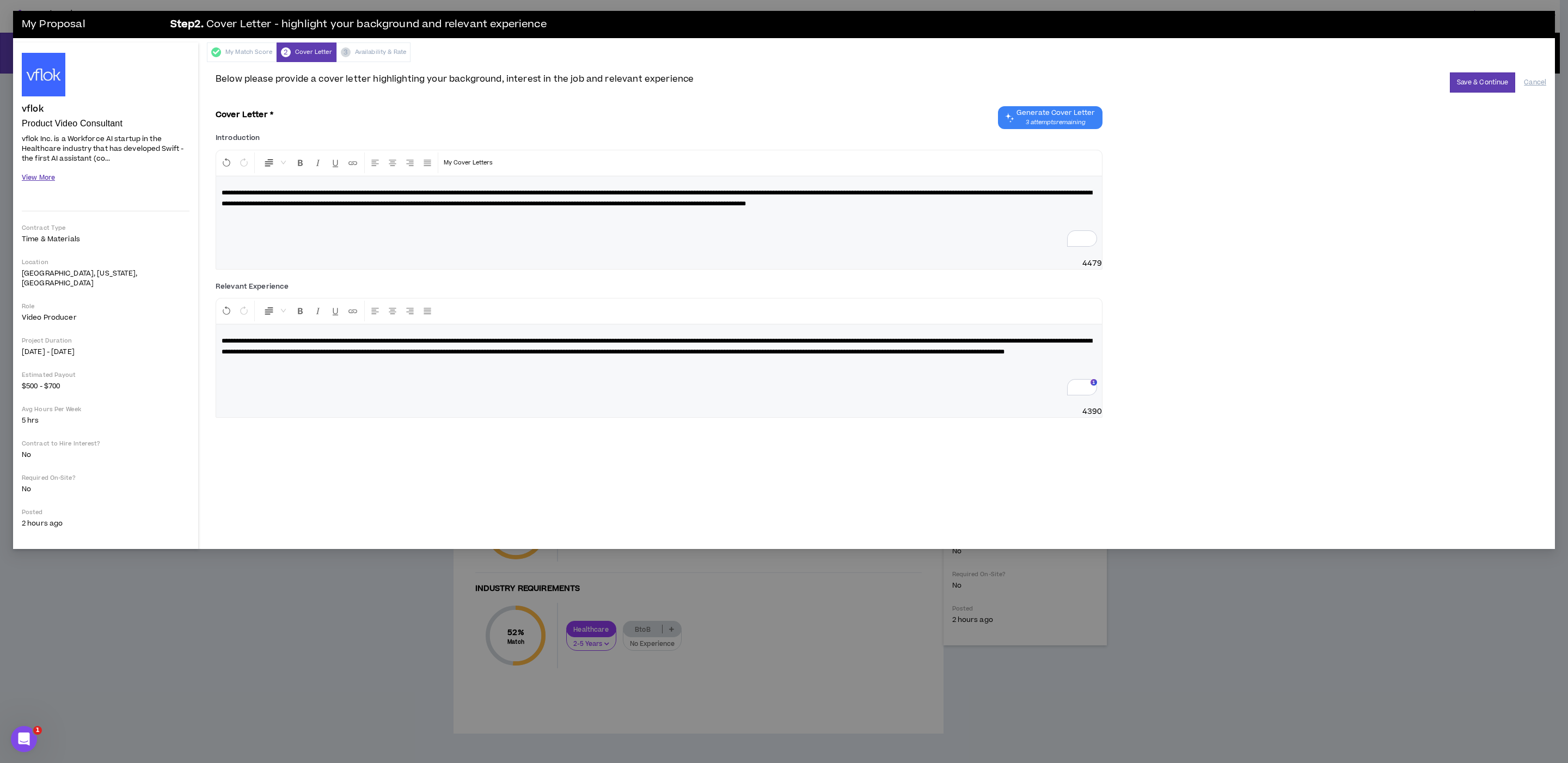
click at [29, 177] on button "View More" at bounding box center [38, 177] width 33 height 19
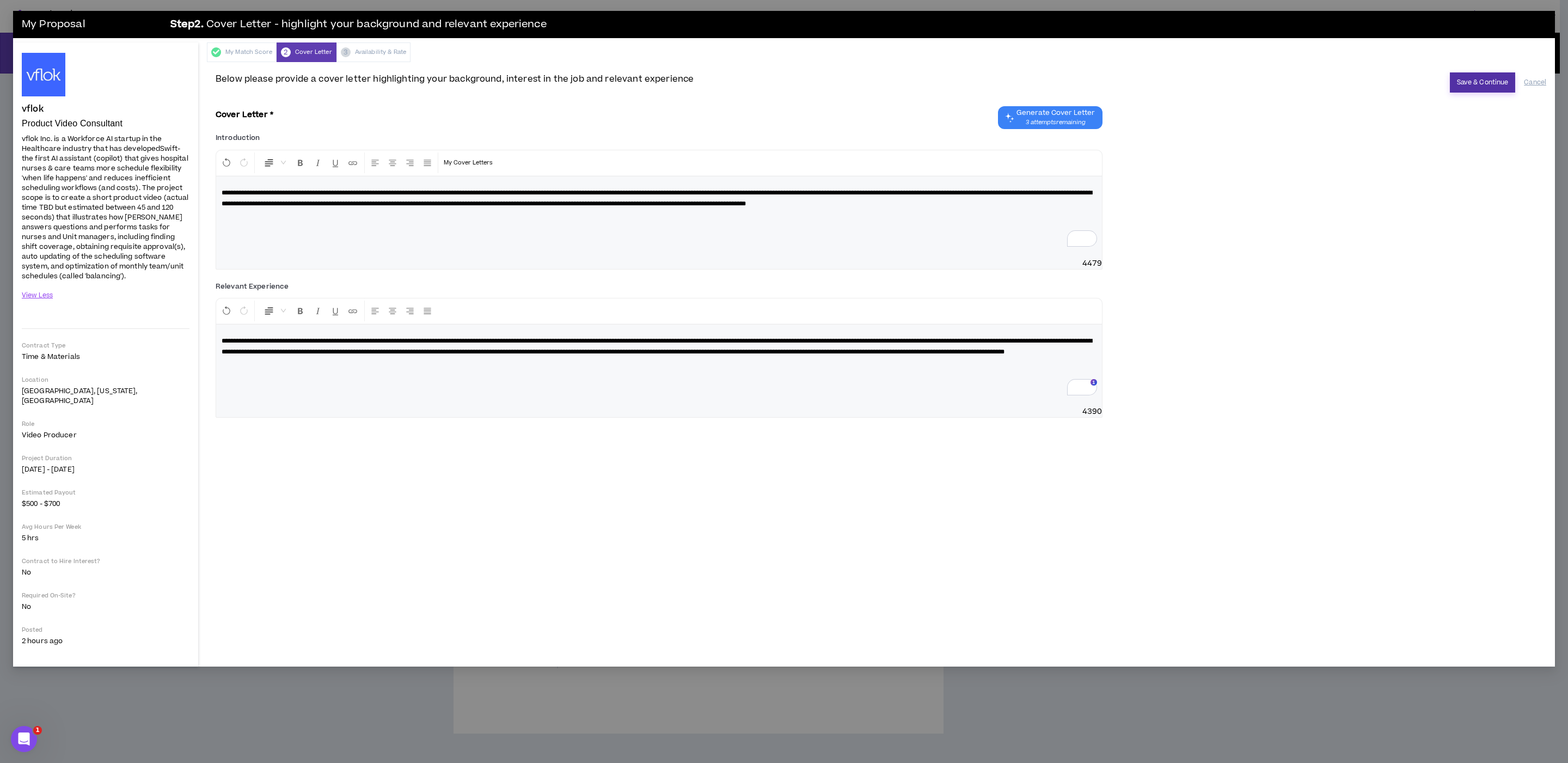
click at [1045, 88] on button "Save & Continue" at bounding box center [1483, 82] width 66 height 20
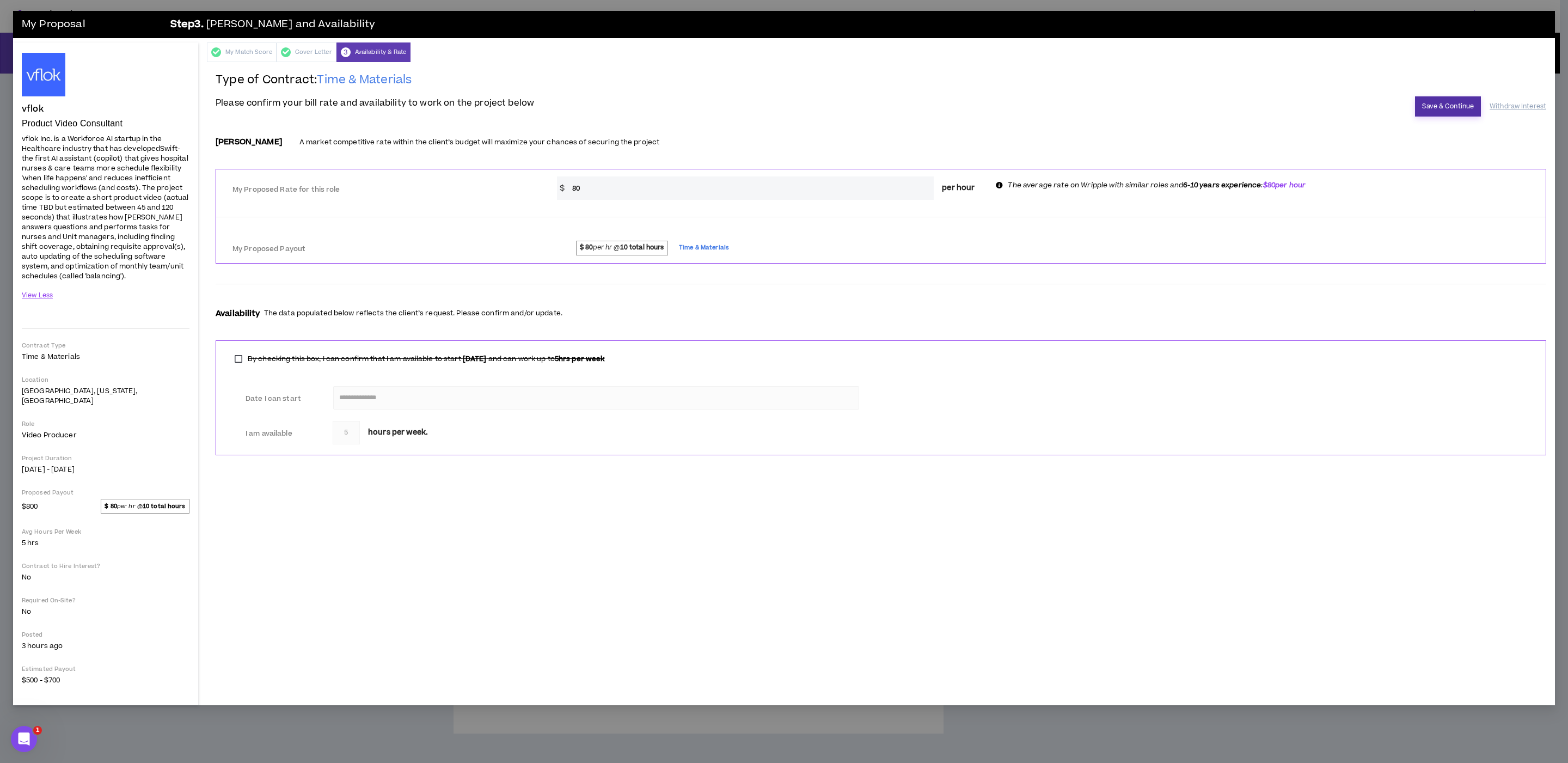
click at [1045, 103] on button "Save & Continue" at bounding box center [1448, 106] width 66 height 20
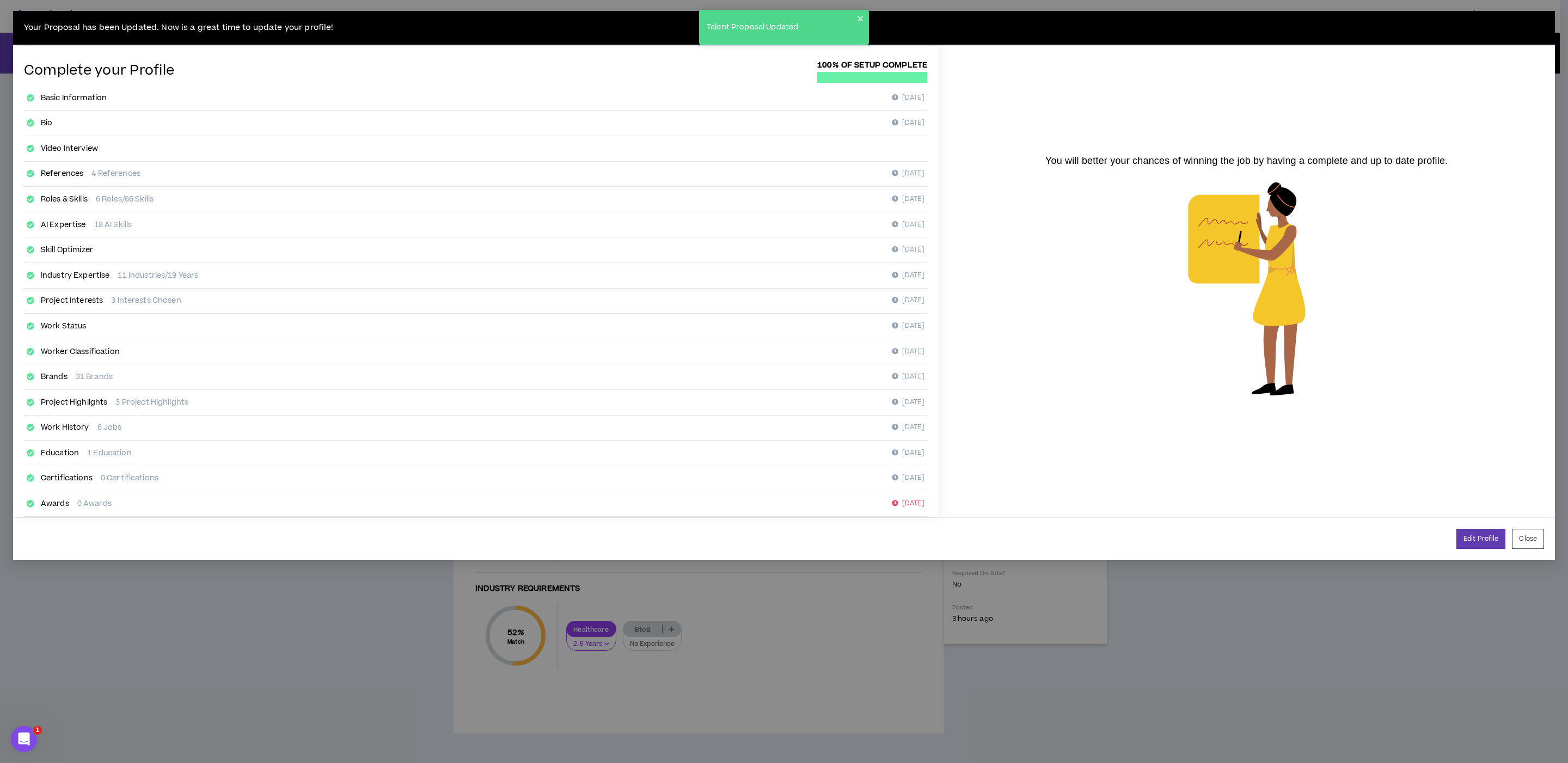
click at [1045, 508] on div "Your Proposal has been Updated. Now is a great time to update your profile! Com…" at bounding box center [784, 381] width 1568 height 763
click at [1045, 508] on button "Close" at bounding box center [1528, 539] width 32 height 20
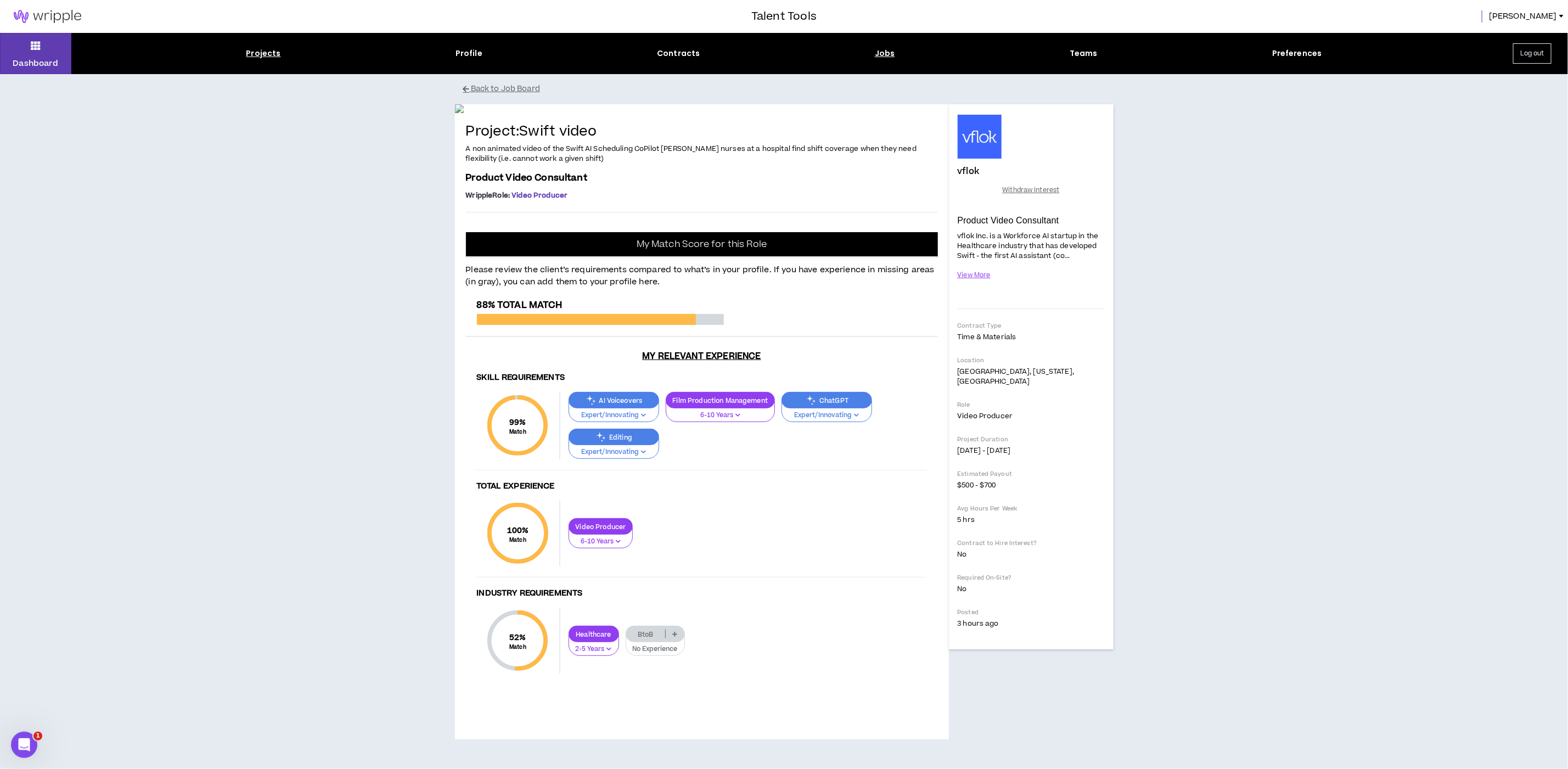
click at [268, 51] on div "Projects" at bounding box center [263, 53] width 34 height 12
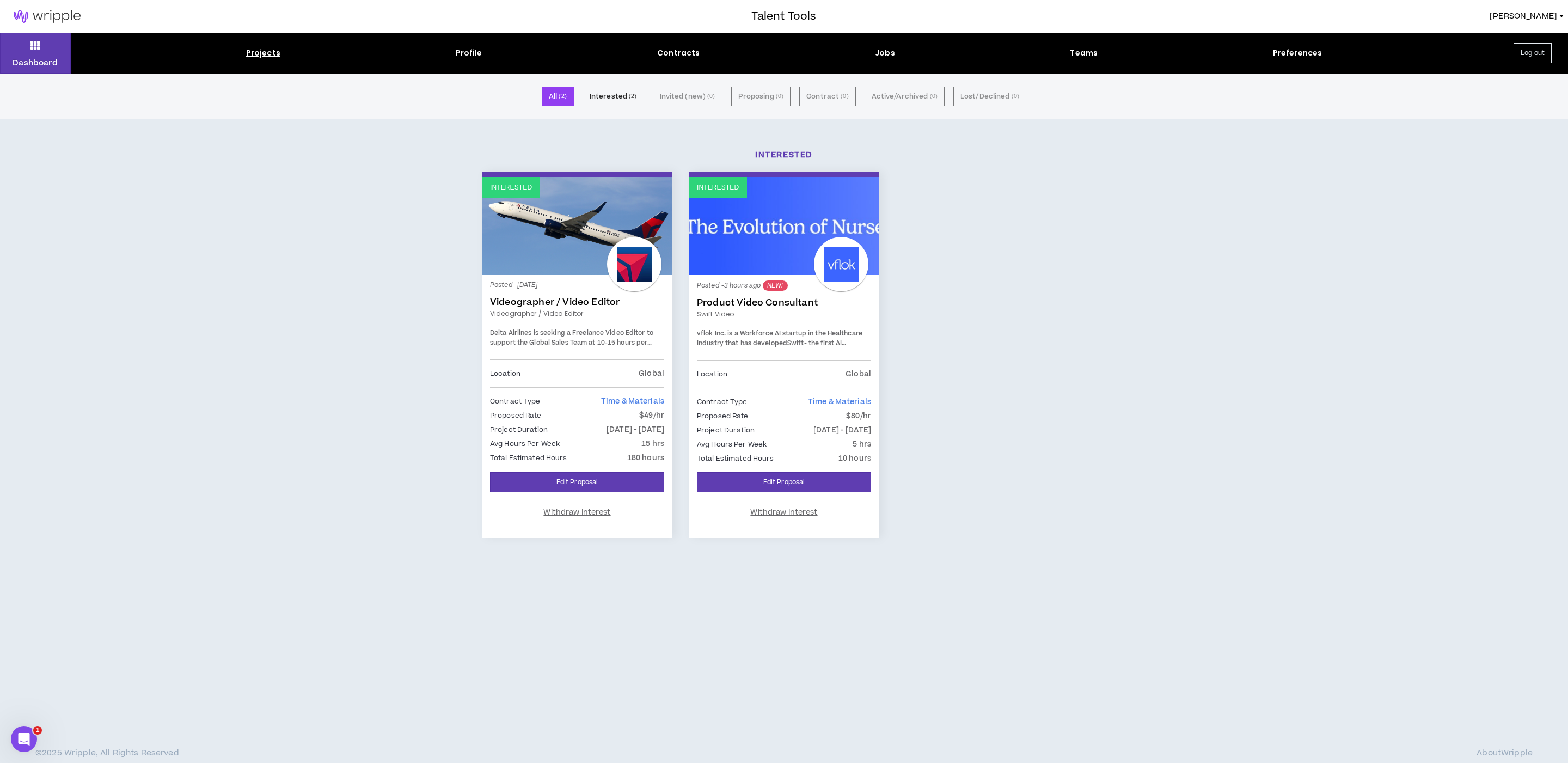
click at [870, 51] on div "Projects Profile Contracts Jobs Teams Preferences" at bounding box center [783, 53] width 1426 height 12
click at [880, 52] on div "Jobs" at bounding box center [884, 53] width 20 height 12
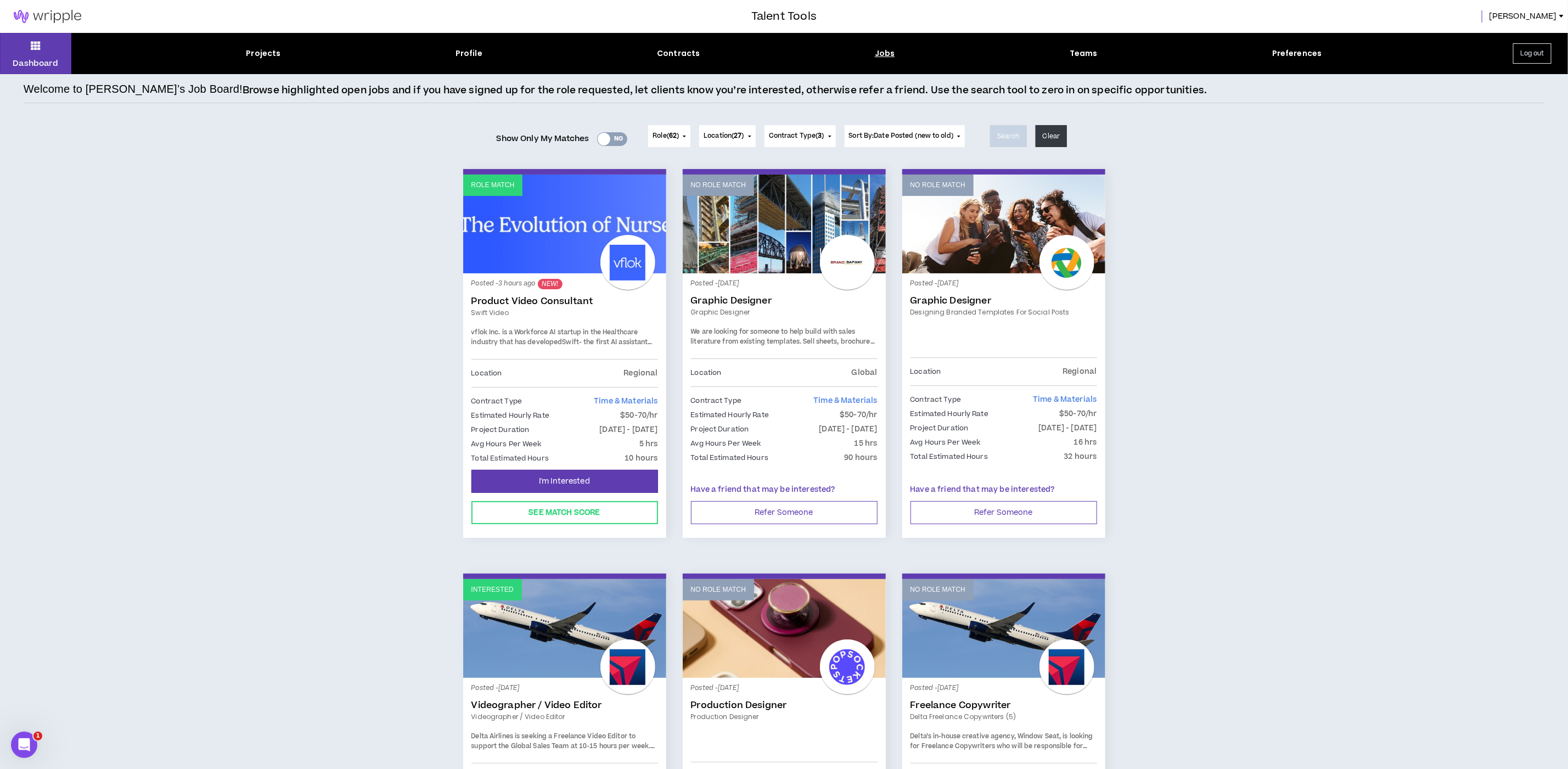
click at [1053, 447] on div "Role Match Posted - 3 hours ago NEW! Product Video Consultant Swift video vflok…" at bounding box center [784, 775] width 1521 height 1213
click at [670, 138] on span "62" at bounding box center [673, 136] width 8 height 9
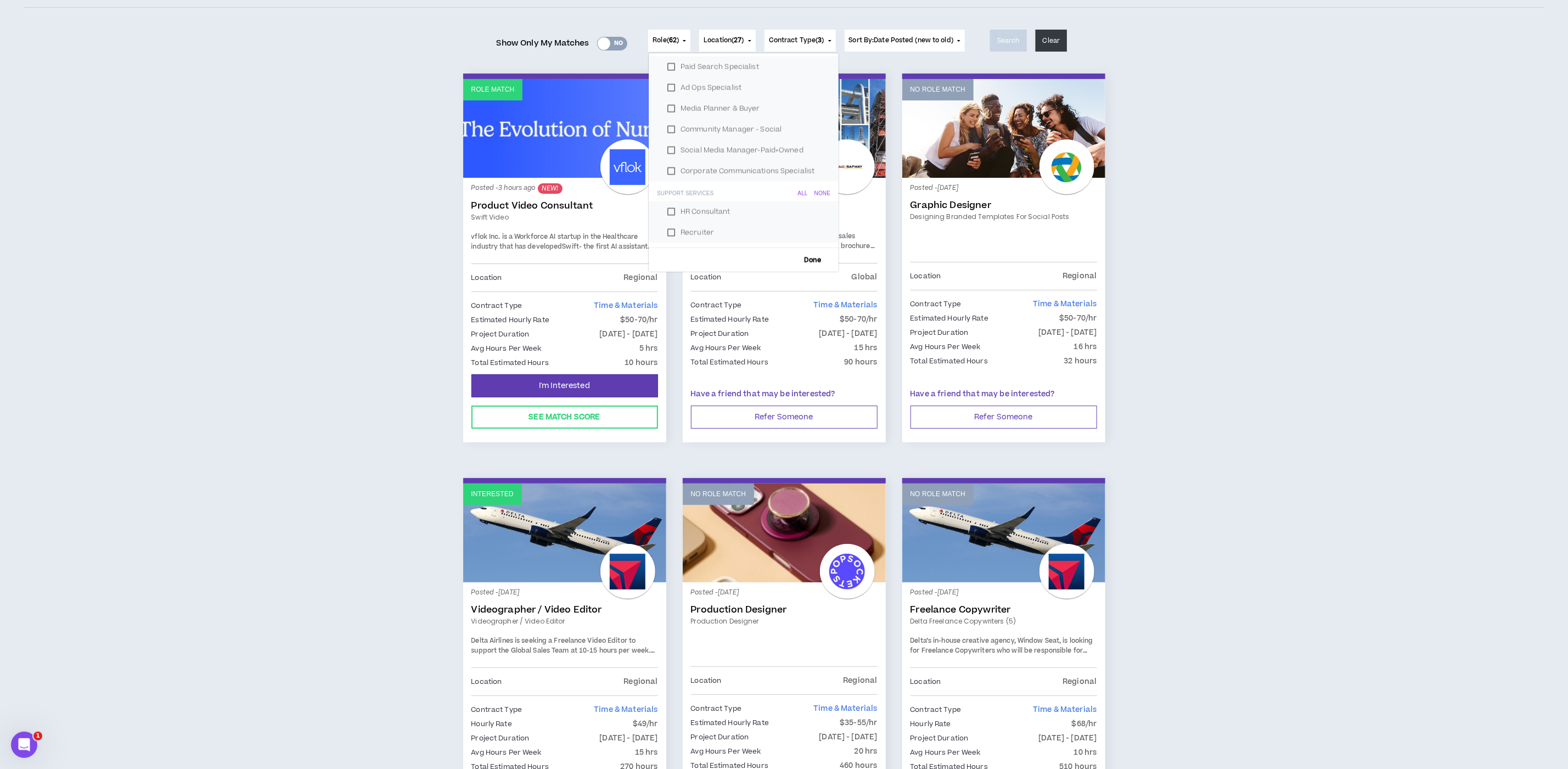
scroll to position [106, 0]
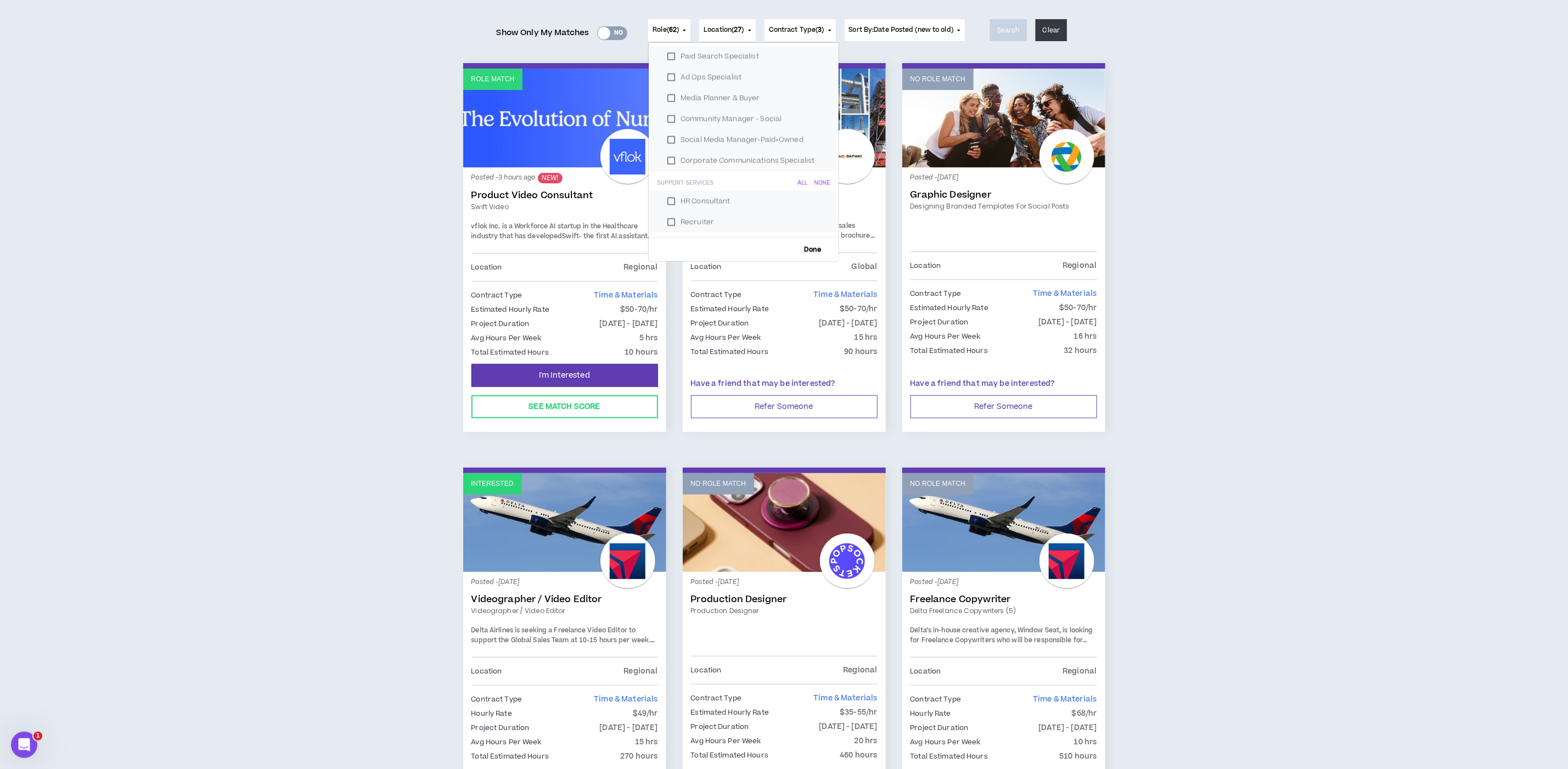
click at [1053, 315] on div "Role Match Posted - 3 hours ago NEW! Product Video Consultant Swift video vflok…" at bounding box center [784, 670] width 1521 height 1213
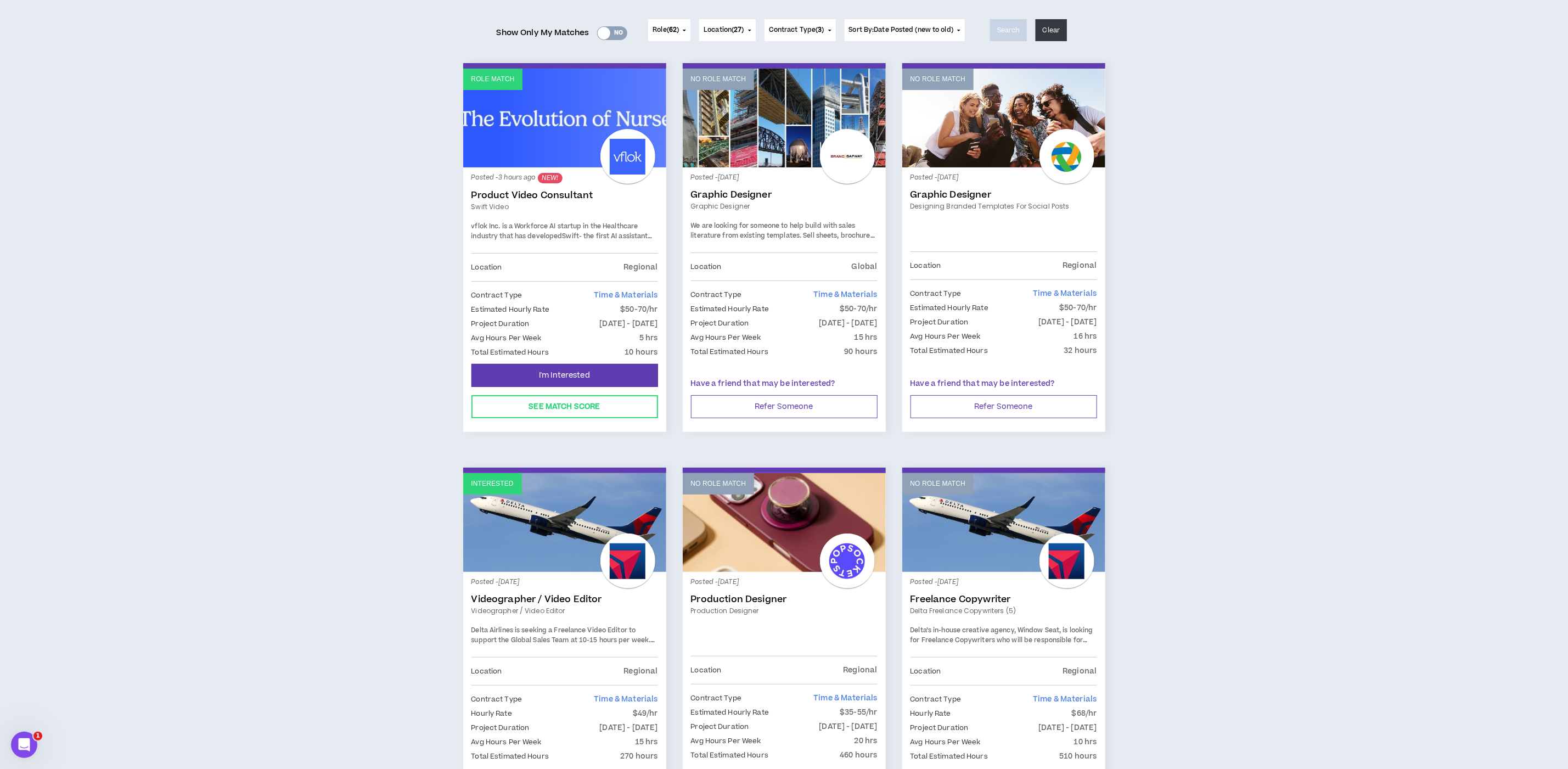
click at [1053, 233] on div "Role Match Posted - 3 hours ago NEW! Product Video Consultant Swift video vflok…" at bounding box center [784, 670] width 1521 height 1213
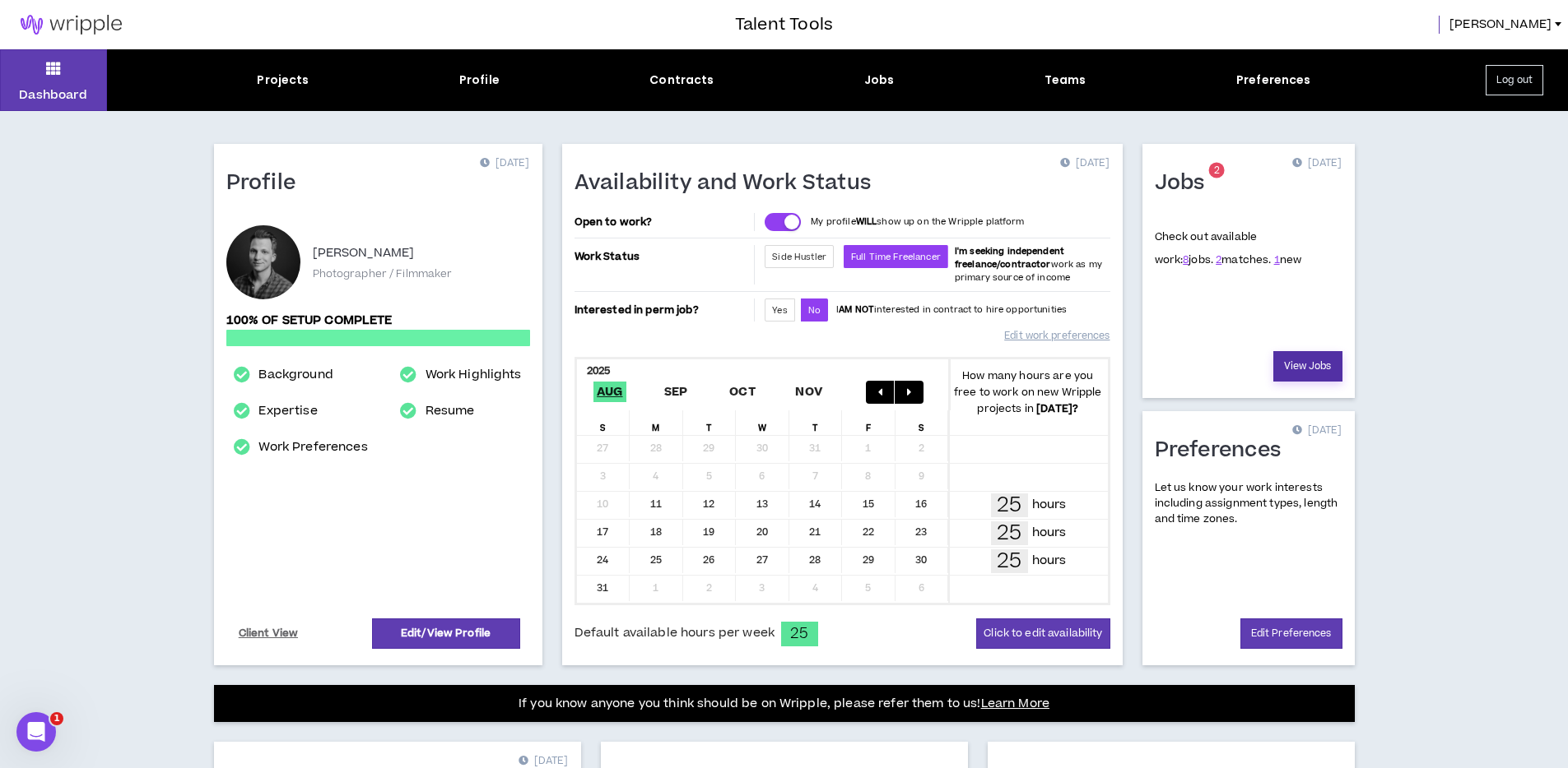
click at [1297, 370] on link "View Jobs" at bounding box center [1308, 366] width 69 height 30
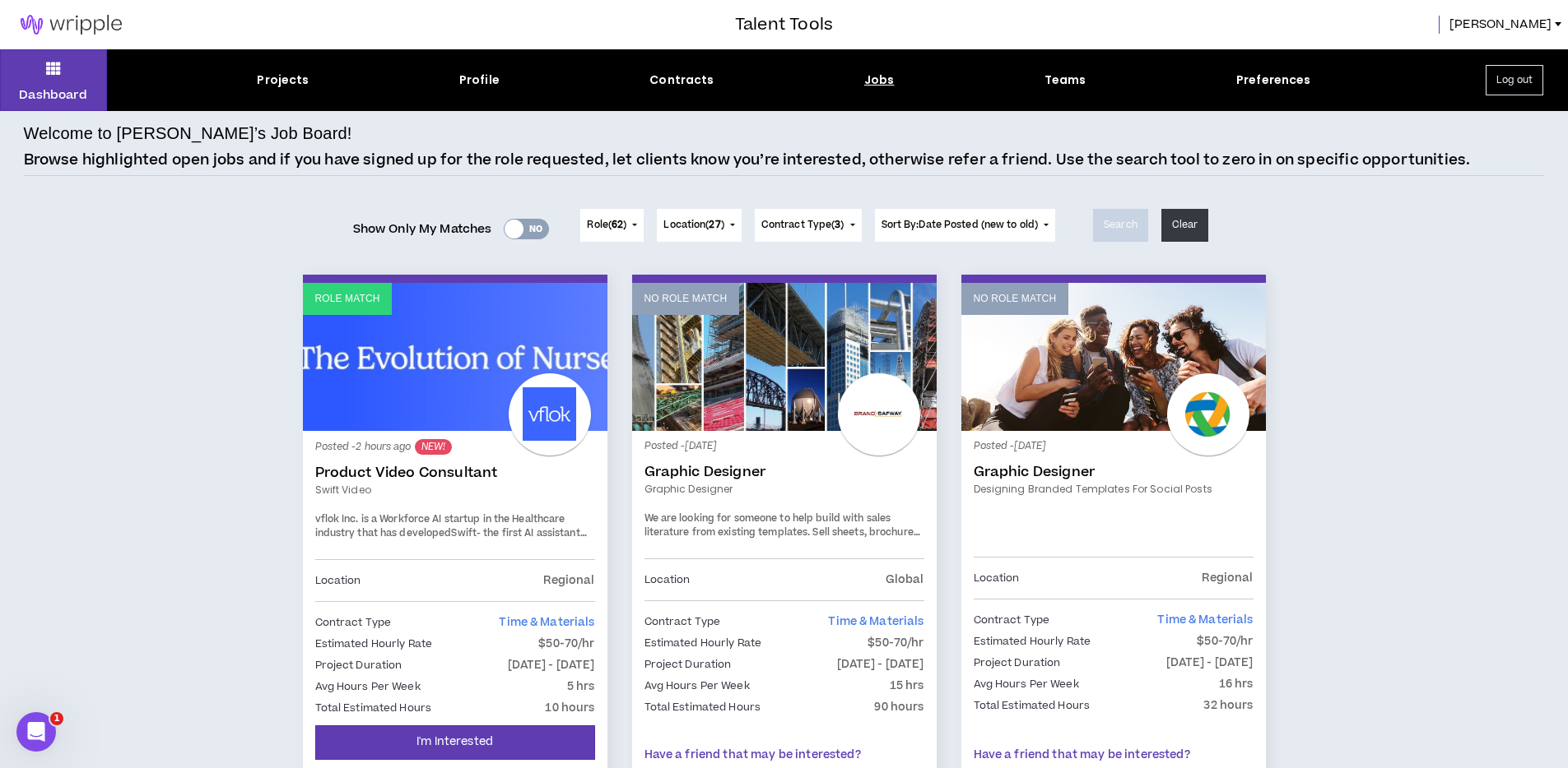
click at [426, 386] on link "Role Match" at bounding box center [455, 357] width 305 height 148
